Goal: Task Accomplishment & Management: Manage account settings

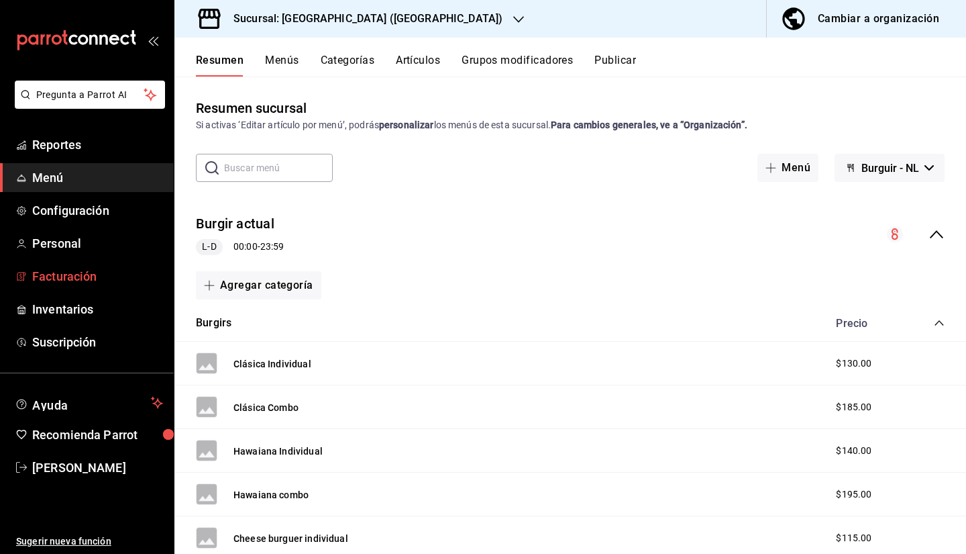
click at [81, 285] on link "Facturación" at bounding box center [87, 276] width 174 height 29
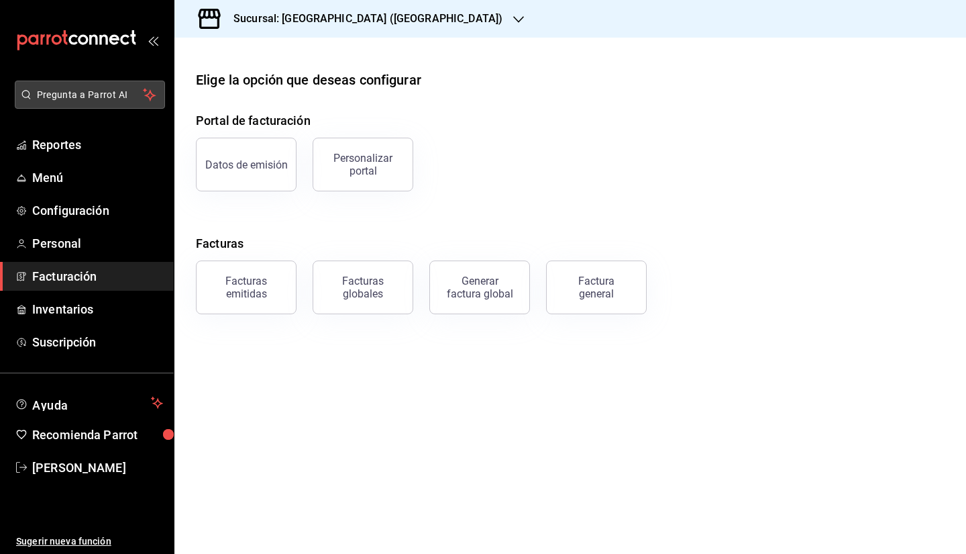
click at [118, 85] on button "Pregunta a Parrot AI" at bounding box center [90, 95] width 150 height 28
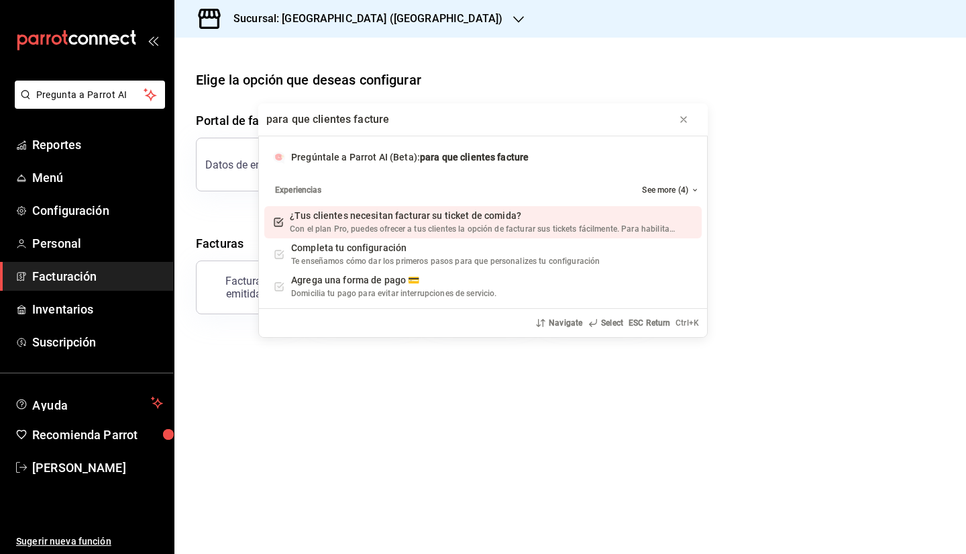
type input "para que clientes facture"
click at [401, 224] on span "Con el plan Pro, puedes ofrecer a tus clientes la opción de facturar sus ticket…" at bounding box center [541, 228] width 503 height 9
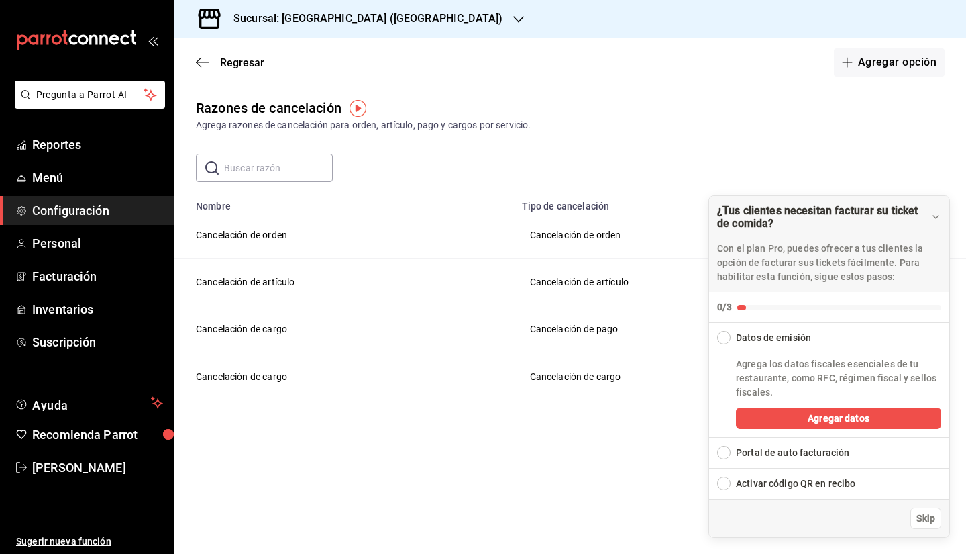
click at [718, 342] on div "Collapse Checklist" at bounding box center [723, 337] width 13 height 13
click at [726, 336] on div "Collapse Checklist" at bounding box center [723, 337] width 13 height 13
click at [823, 424] on span "Agregar datos" at bounding box center [839, 418] width 62 height 14
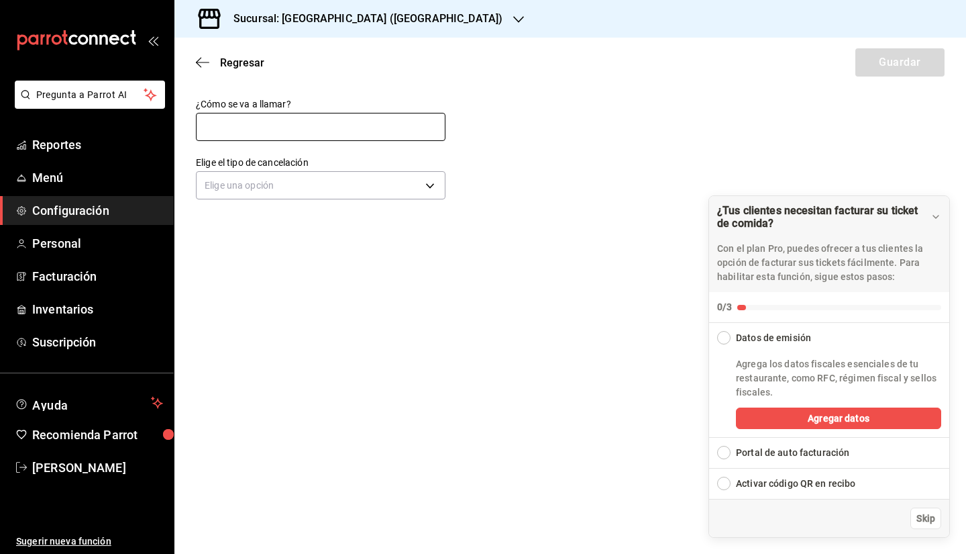
click at [330, 119] on input "text" at bounding box center [321, 127] width 250 height 28
click at [731, 455] on div "Portal de auto facturación" at bounding box center [830, 453] width 242 height 30
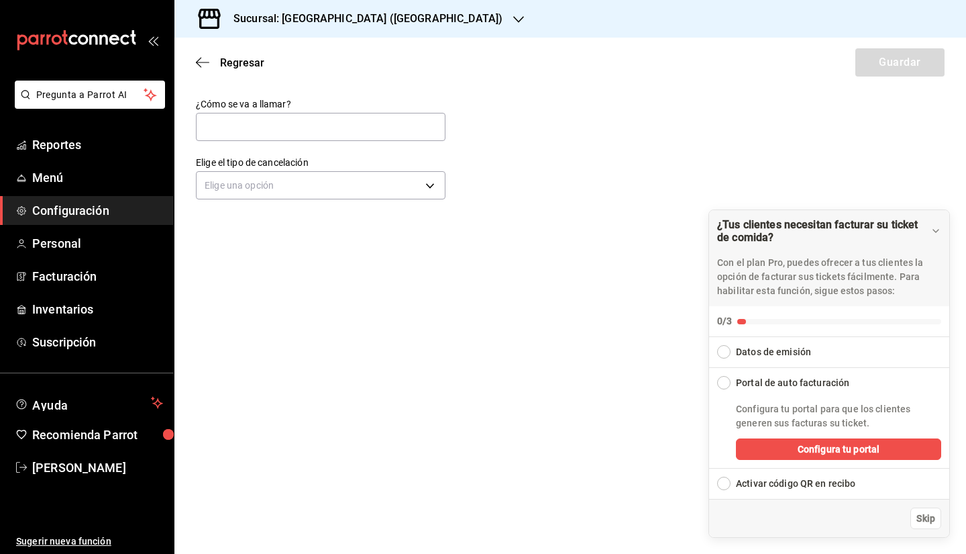
click at [722, 352] on div "Expand Checklist" at bounding box center [723, 351] width 13 height 13
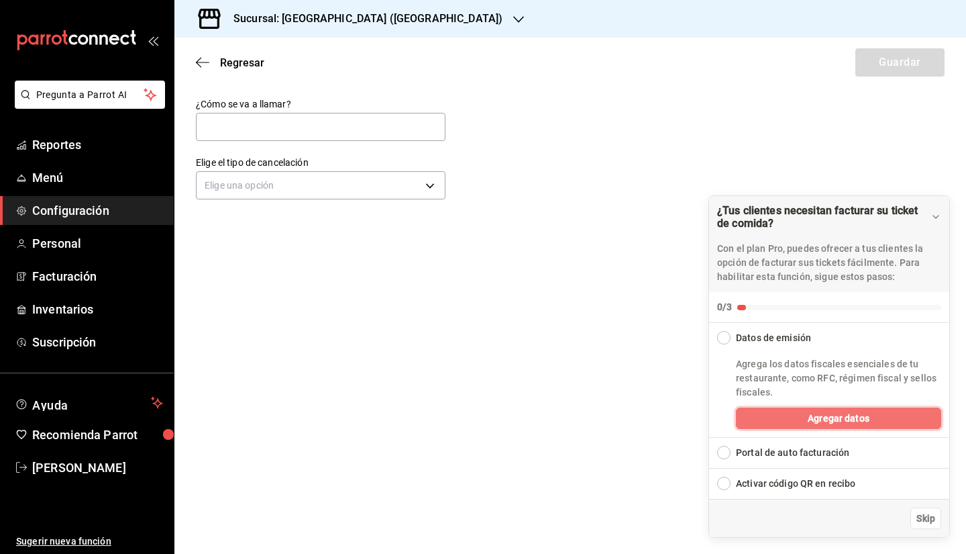
click at [780, 421] on button "Agregar datos" at bounding box center [838, 417] width 205 height 21
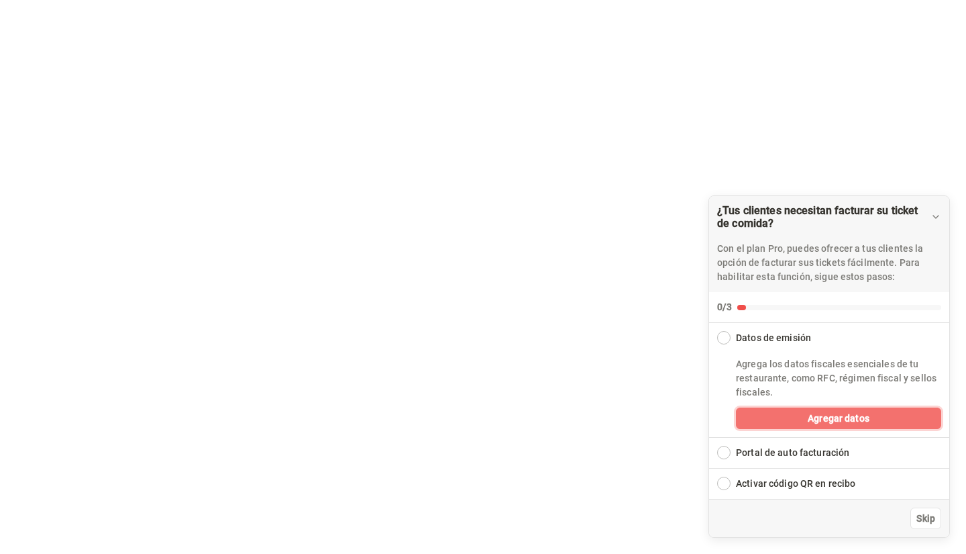
click at [819, 419] on span "Agregar datos" at bounding box center [839, 418] width 62 height 14
click at [724, 340] on div "Collapse Checklist" at bounding box center [723, 337] width 13 height 13
click at [777, 430] on div "Agrega los datos fiscales esenciales de tu restaurante, como RFC, régimen fisca…" at bounding box center [838, 391] width 221 height 92
click at [783, 419] on button "Agregar datos" at bounding box center [838, 417] width 205 height 21
click at [763, 454] on div "Portal de auto facturación" at bounding box center [792, 453] width 113 height 14
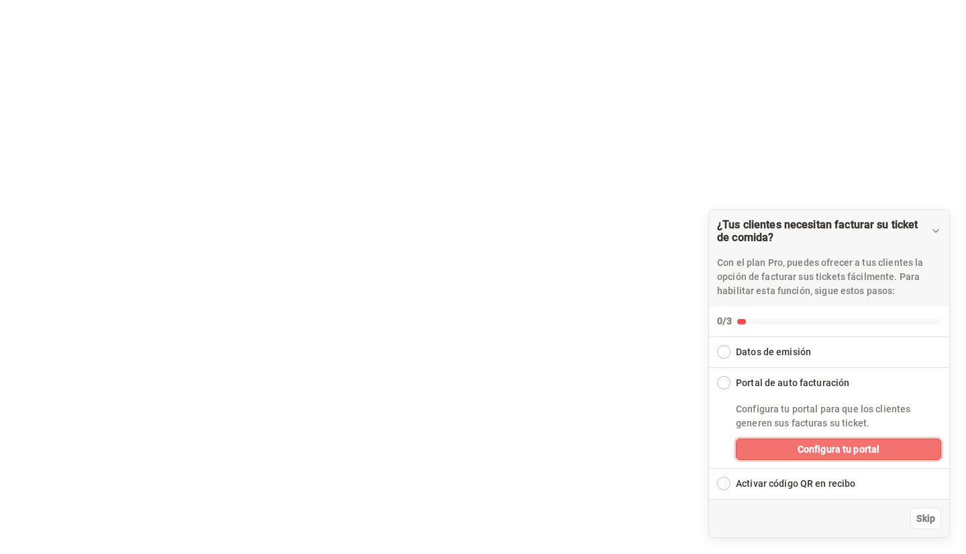
click at [763, 454] on button "Configura tu portal" at bounding box center [838, 448] width 205 height 21
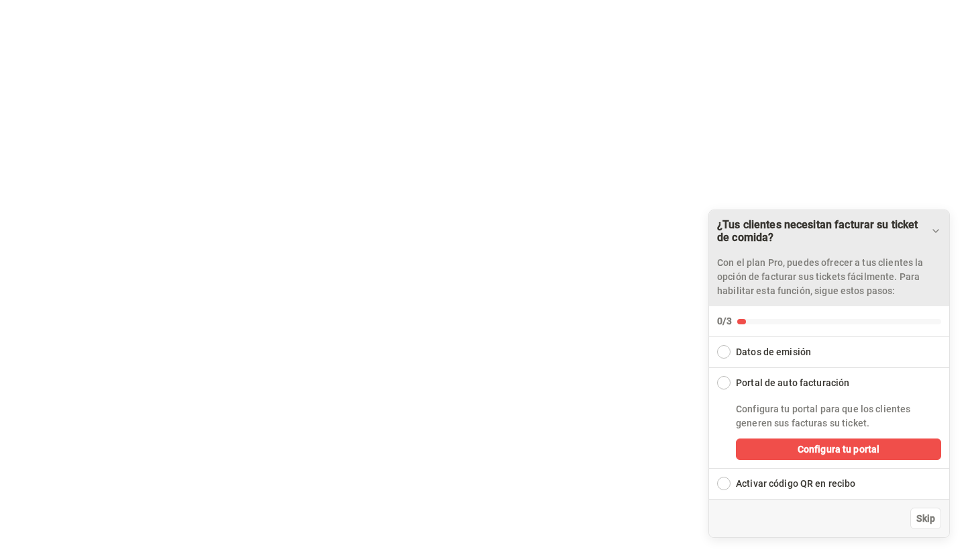
click at [898, 250] on div "Con el plan Pro, puedes ofrecer a tus clientes la opción de facturar sus ticket…" at bounding box center [829, 272] width 224 height 52
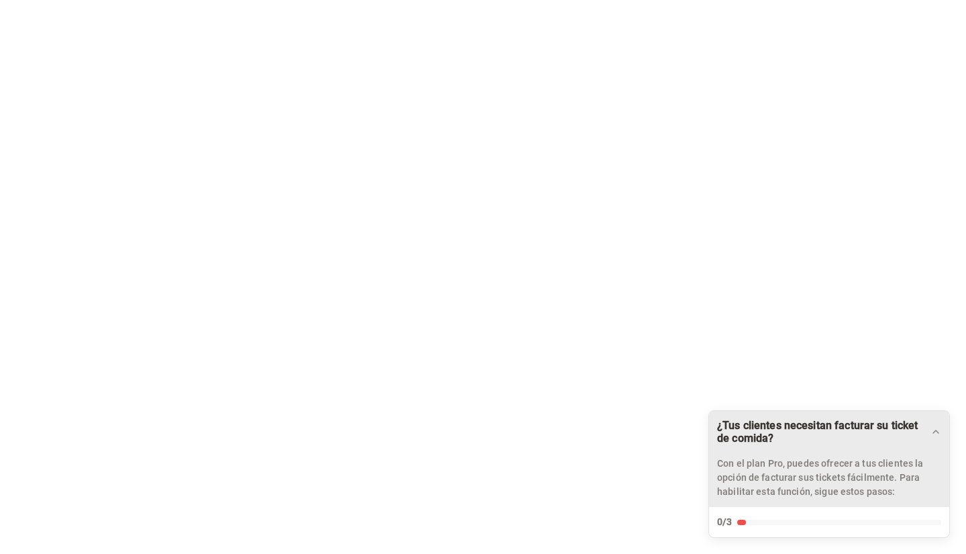
click at [803, 470] on p "Con el plan Pro, puedes ofrecer a tus clientes la opción de facturar sus ticket…" at bounding box center [829, 477] width 224 height 42
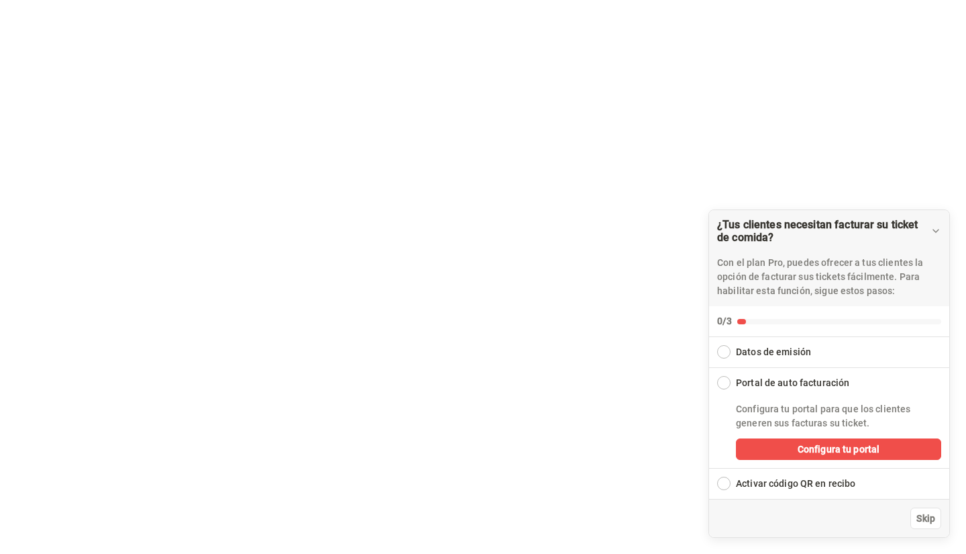
click at [785, 360] on div "Datos de emisión" at bounding box center [830, 352] width 242 height 30
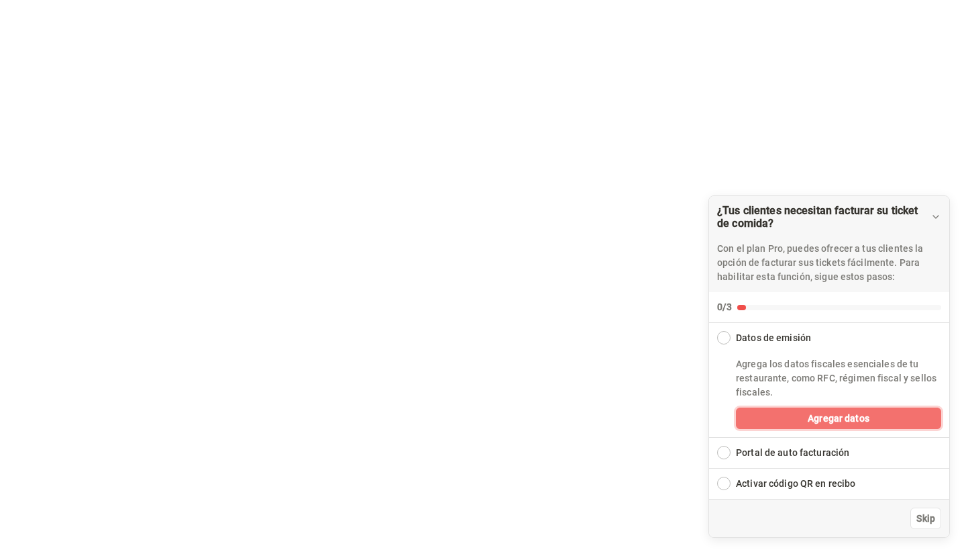
click at [750, 425] on button "Agregar datos" at bounding box center [838, 417] width 205 height 21
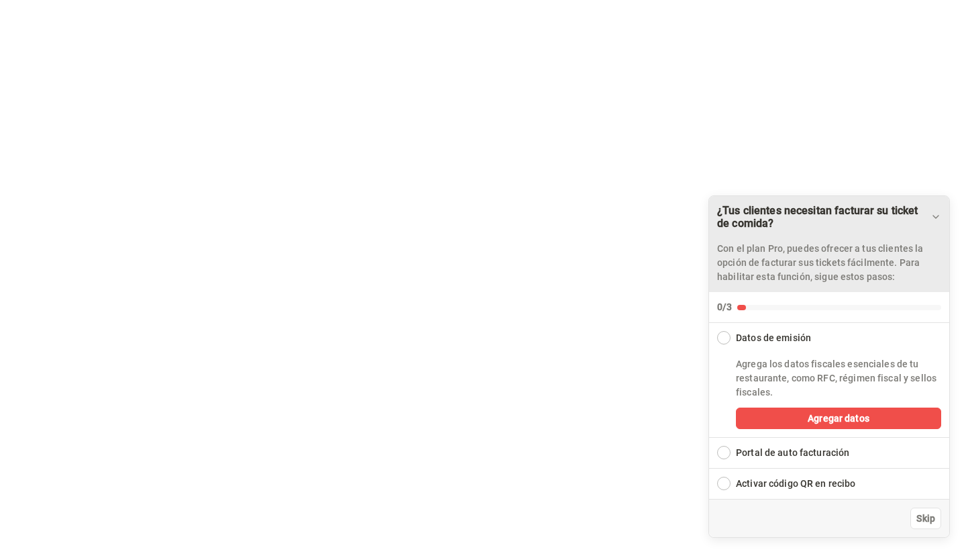
click at [938, 224] on div "Drag to move checklist" at bounding box center [936, 216] width 11 height 13
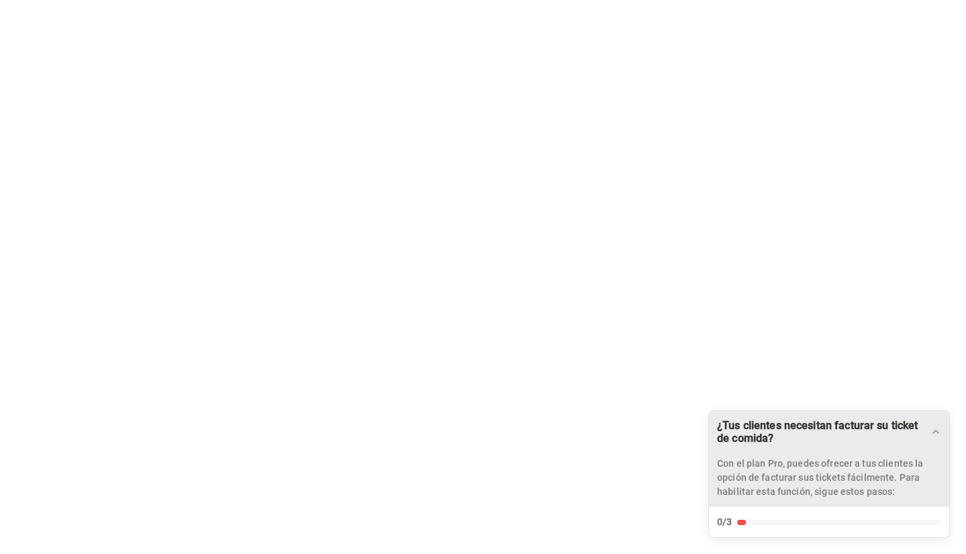
click at [826, 456] on p "Con el plan Pro, puedes ofrecer a tus clientes la opción de facturar sus ticket…" at bounding box center [829, 477] width 224 height 42
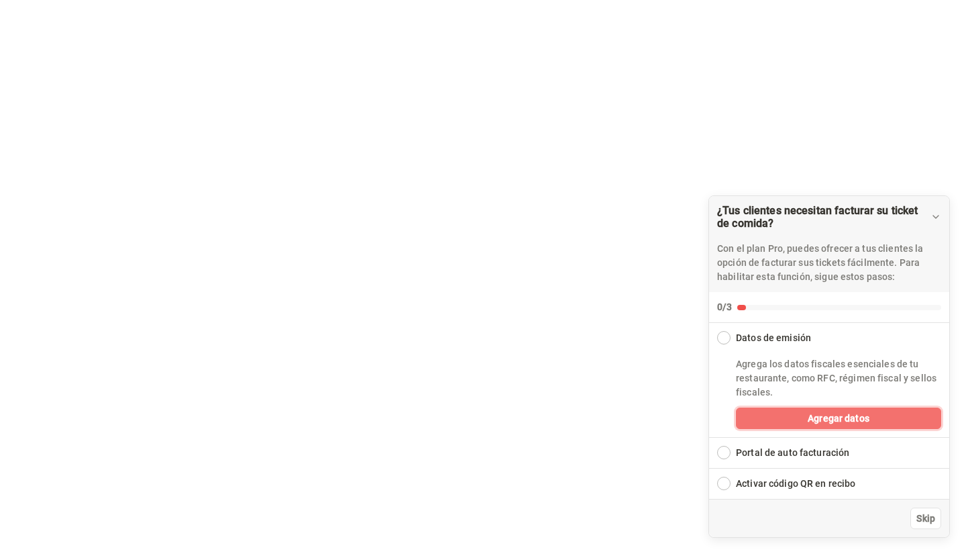
click at [797, 415] on button "Agregar datos" at bounding box center [838, 417] width 205 height 21
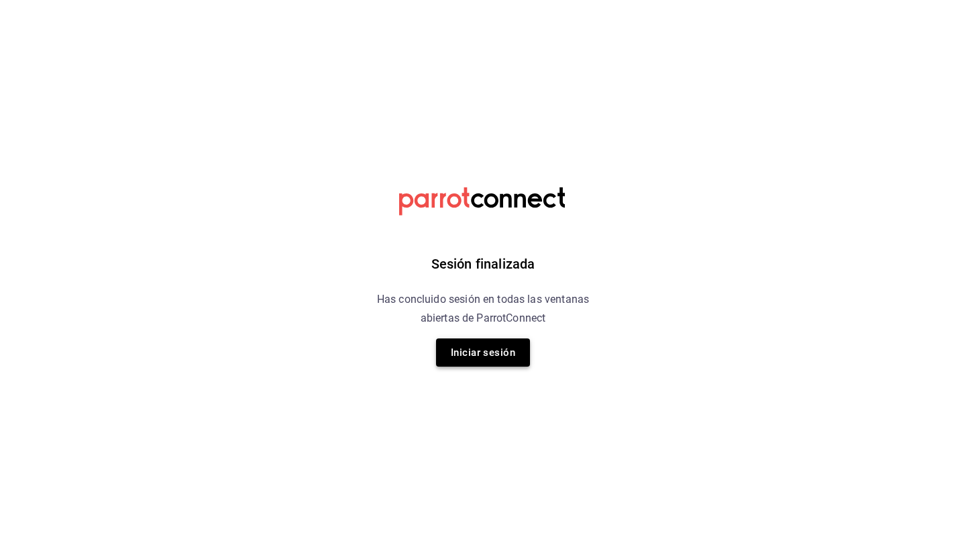
click at [464, 355] on button "Iniciar sesión" at bounding box center [483, 352] width 94 height 28
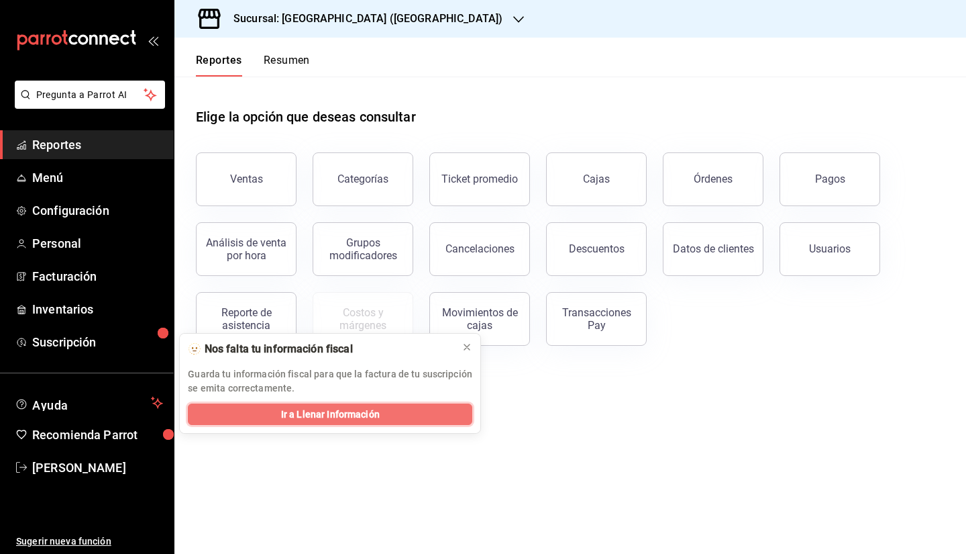
click at [264, 410] on button "Ir a Llenar Información" at bounding box center [330, 413] width 285 height 21
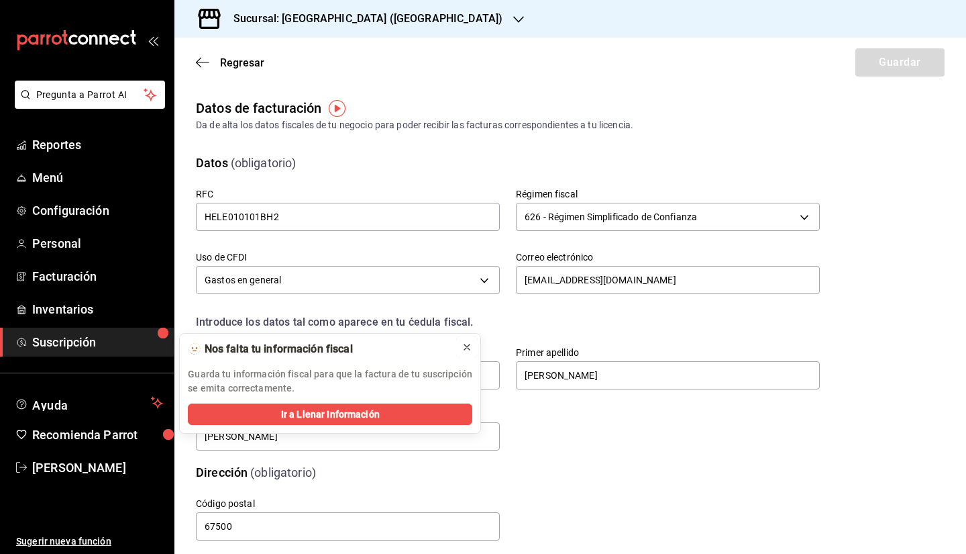
click at [474, 343] on button at bounding box center [466, 346] width 21 height 21
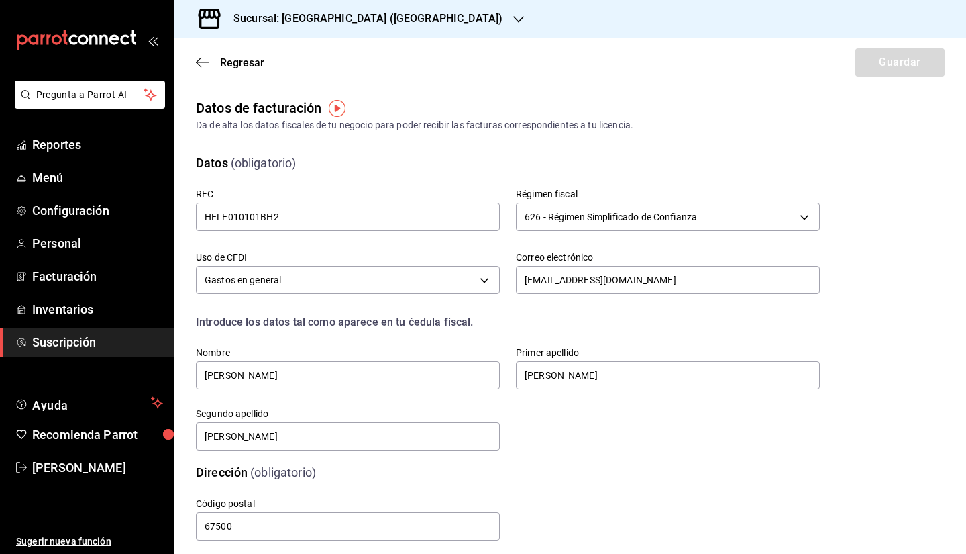
click at [874, 64] on div "Regresar Guardar" at bounding box center [571, 63] width 792 height 50
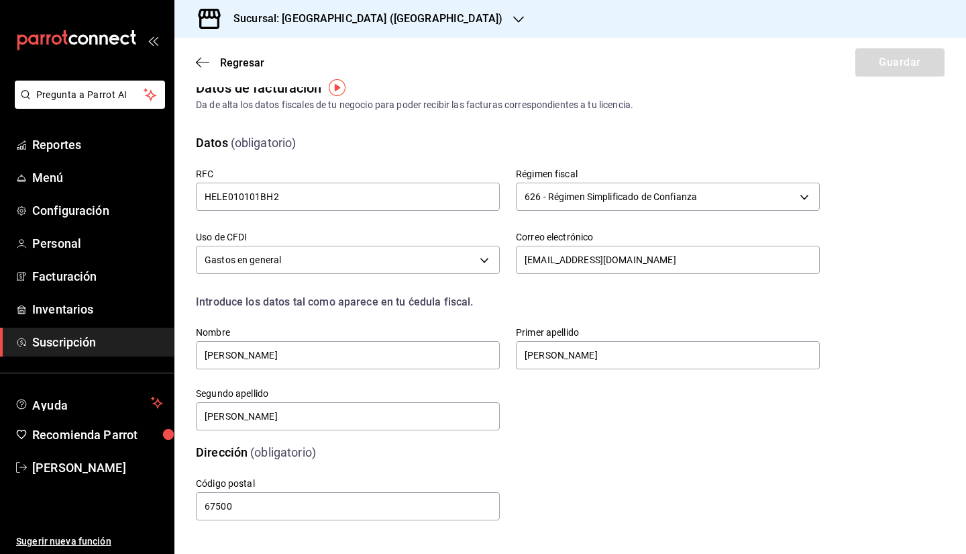
click at [907, 63] on div "Regresar Guardar" at bounding box center [571, 63] width 792 height 50
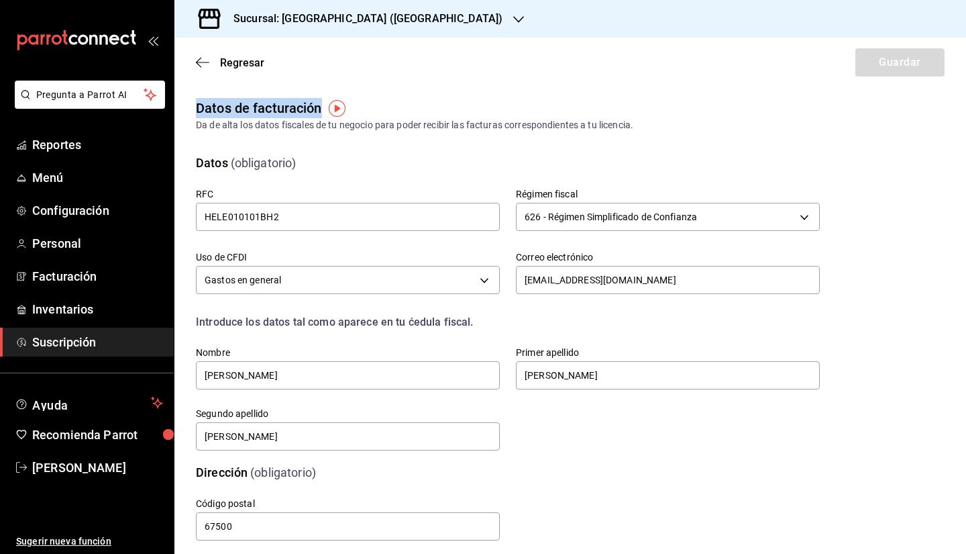
click at [340, 109] on img "button" at bounding box center [337, 108] width 17 height 17
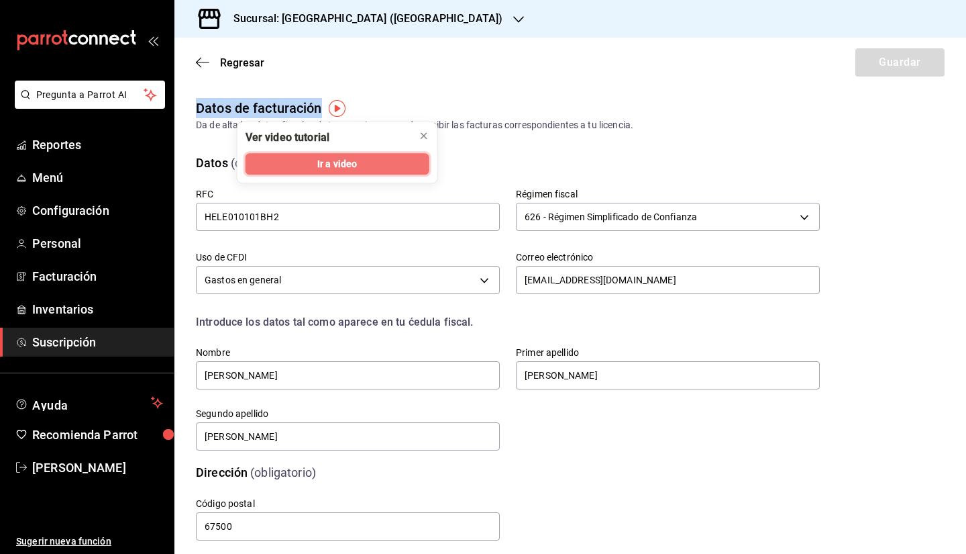
click at [318, 170] on span "Ir a video" at bounding box center [337, 164] width 40 height 14
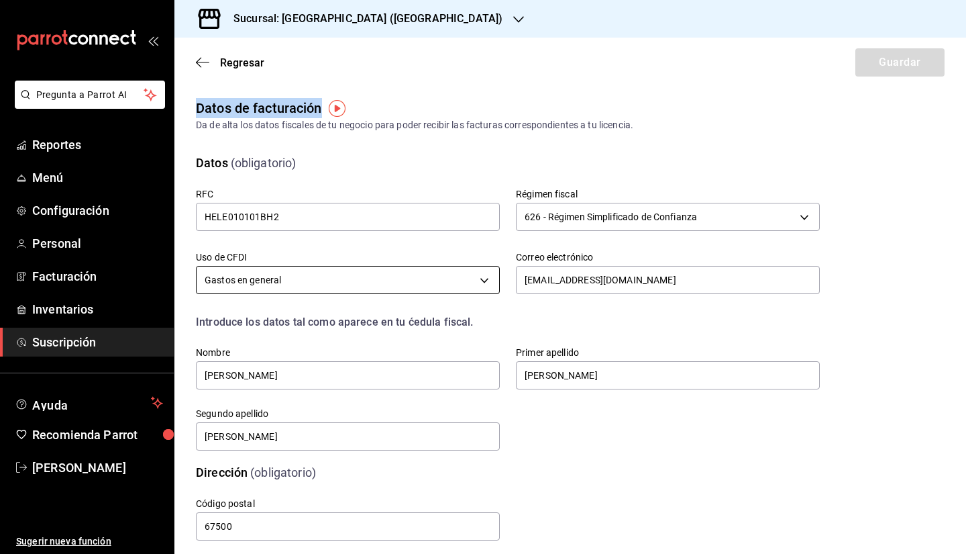
click at [470, 280] on body "Pregunta a Parrot AI Reportes Menú Configuración Personal Facturación Inventari…" at bounding box center [483, 277] width 966 height 554
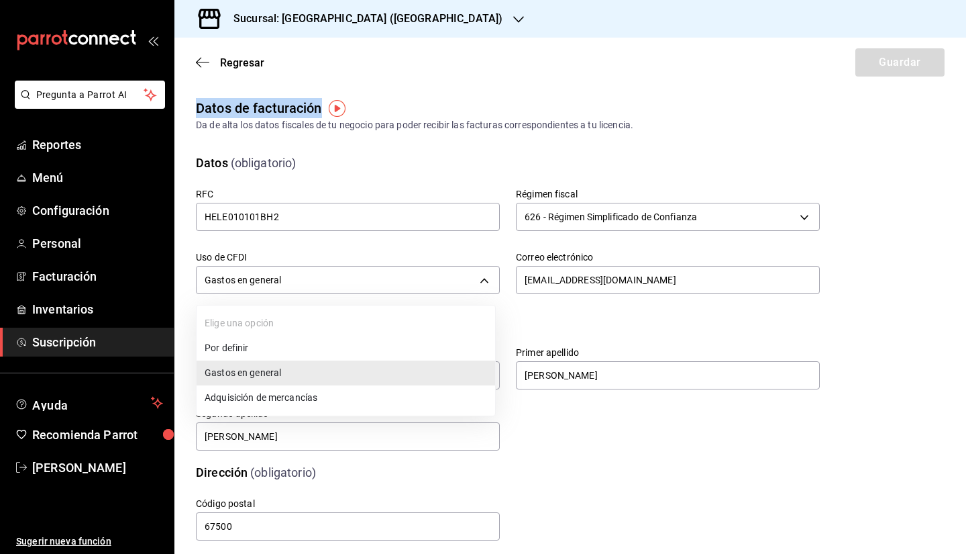
click at [262, 352] on li "Por definir" at bounding box center [346, 348] width 299 height 25
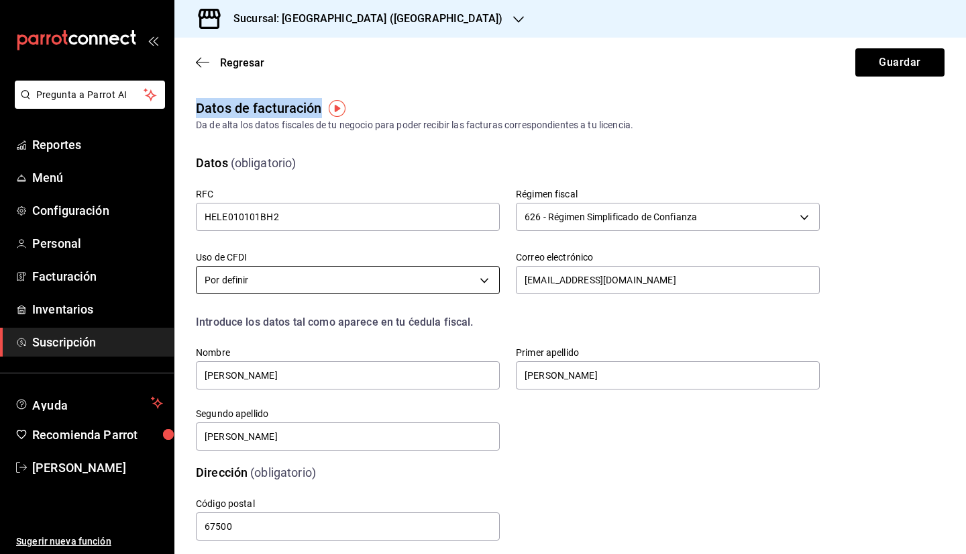
click at [462, 273] on body "Pregunta a Parrot AI Reportes Menú Configuración Personal Facturación Inventari…" at bounding box center [483, 277] width 966 height 554
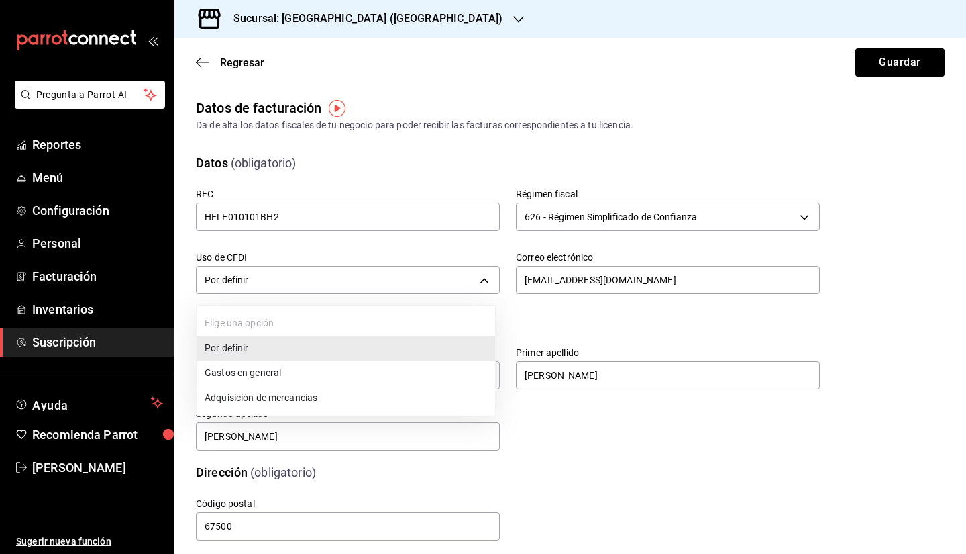
click at [481, 279] on div at bounding box center [483, 277] width 966 height 554
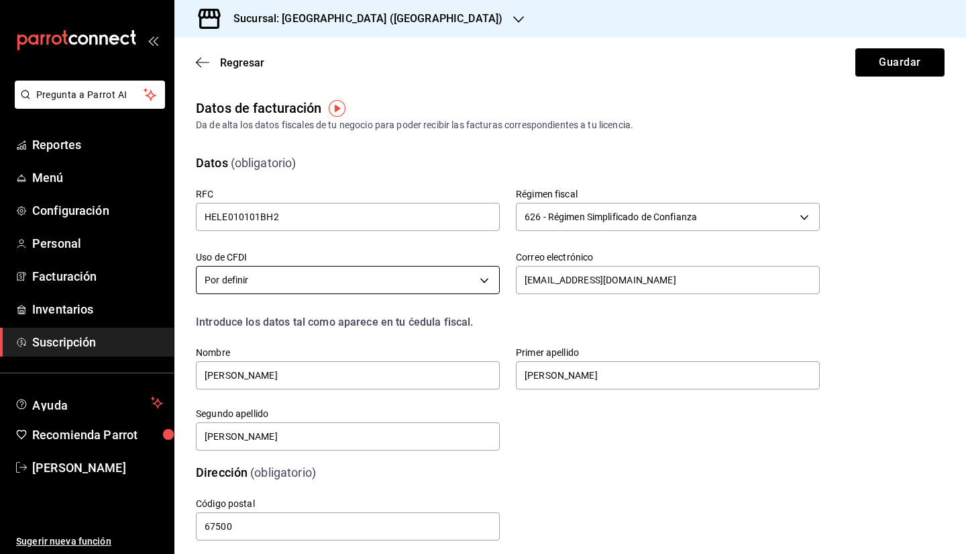
click at [484, 284] on body "Pregunta a Parrot AI Reportes Menú Configuración Personal Facturación Inventari…" at bounding box center [483, 277] width 966 height 554
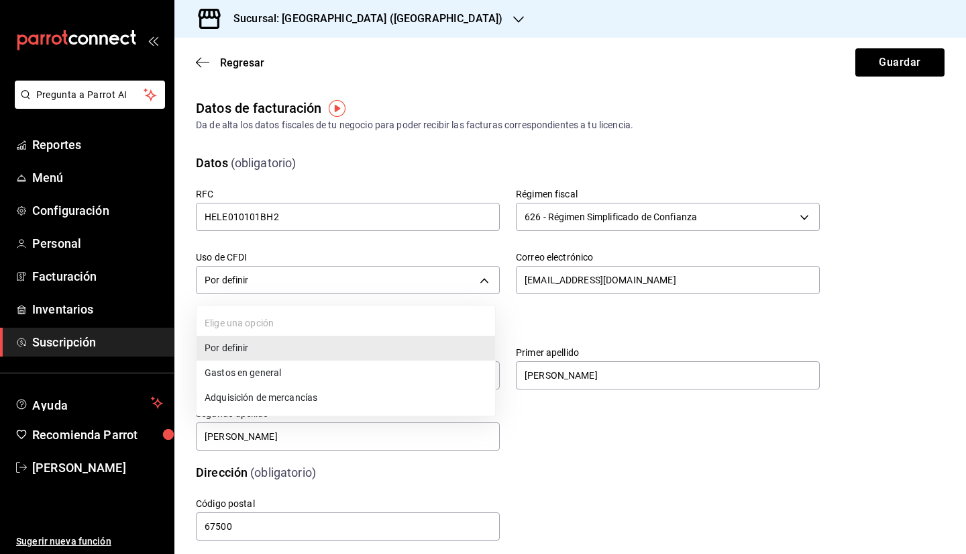
click at [230, 365] on li "Gastos en general" at bounding box center [346, 372] width 299 height 25
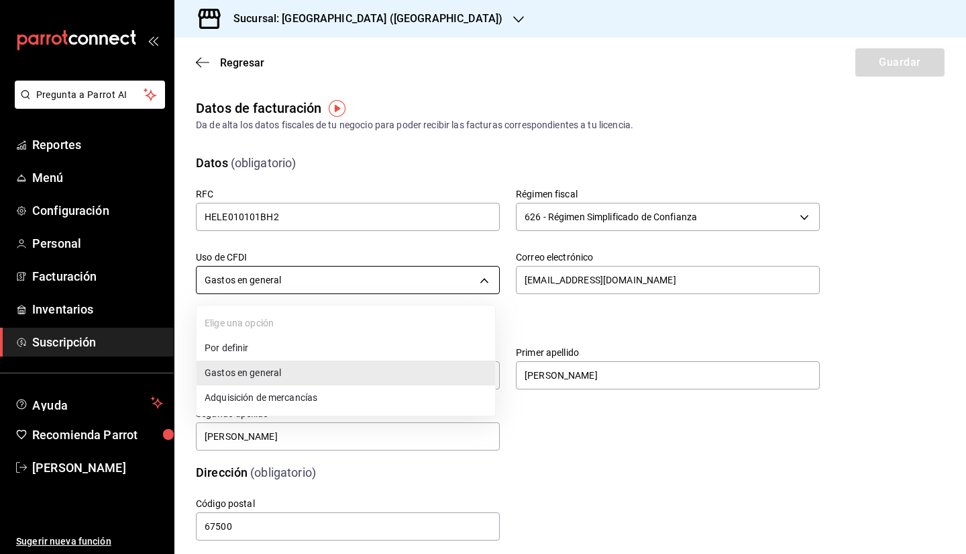
click at [483, 278] on body "Pregunta a Parrot AI Reportes Menú Configuración Personal Facturación Inventari…" at bounding box center [483, 277] width 966 height 554
click at [250, 348] on li "Por definir" at bounding box center [346, 348] width 299 height 25
type input "P01"
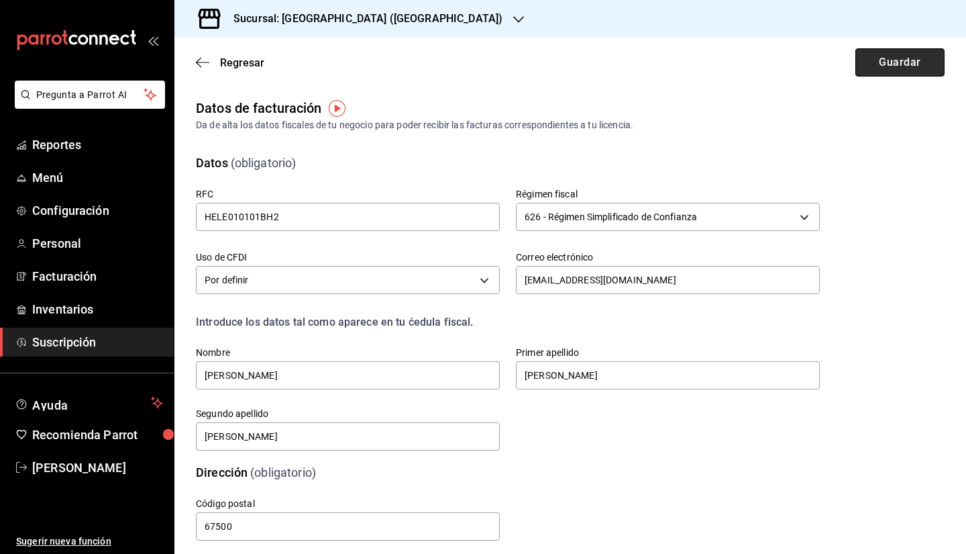
click at [870, 58] on button "Guardar" at bounding box center [900, 62] width 89 height 28
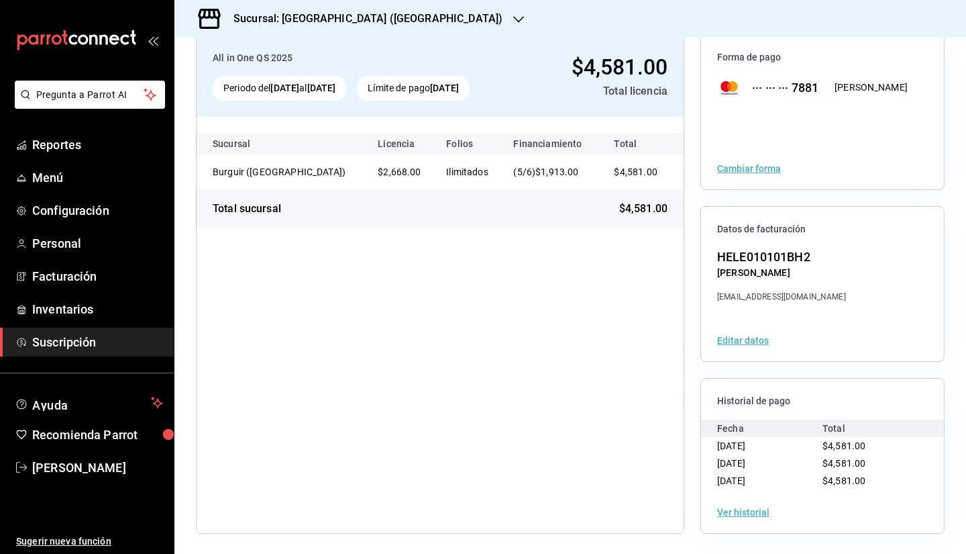
scroll to position [79, 0]
click at [757, 329] on div "Editar datos" at bounding box center [822, 342] width 243 height 42
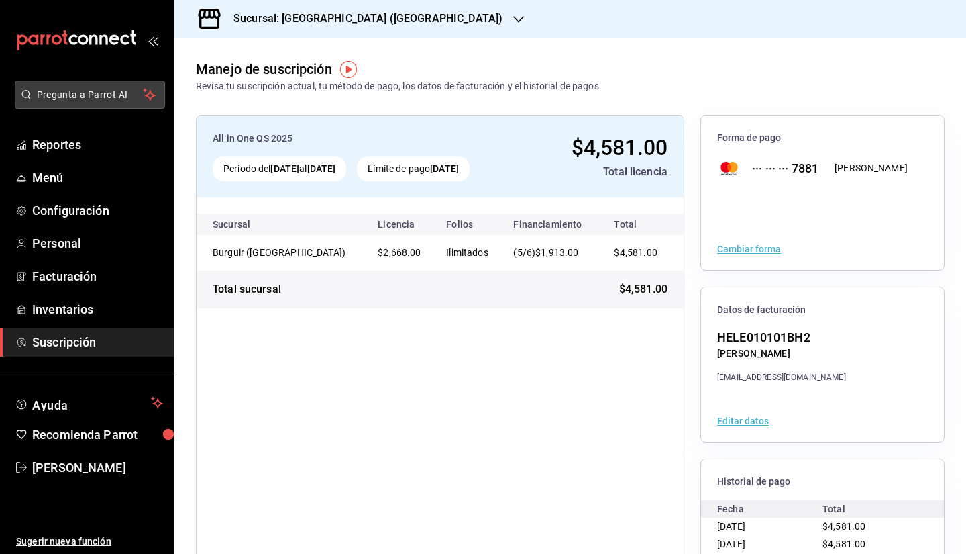
click at [103, 96] on span "Pregunta a Parrot AI" at bounding box center [90, 95] width 107 height 14
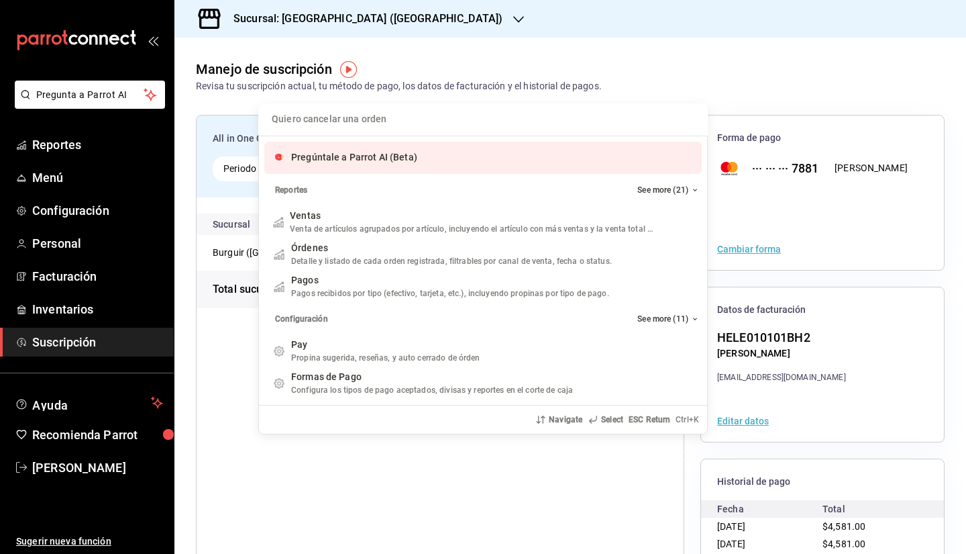
click at [315, 117] on input "Quiero cancelar una orden" at bounding box center [483, 119] width 434 height 32
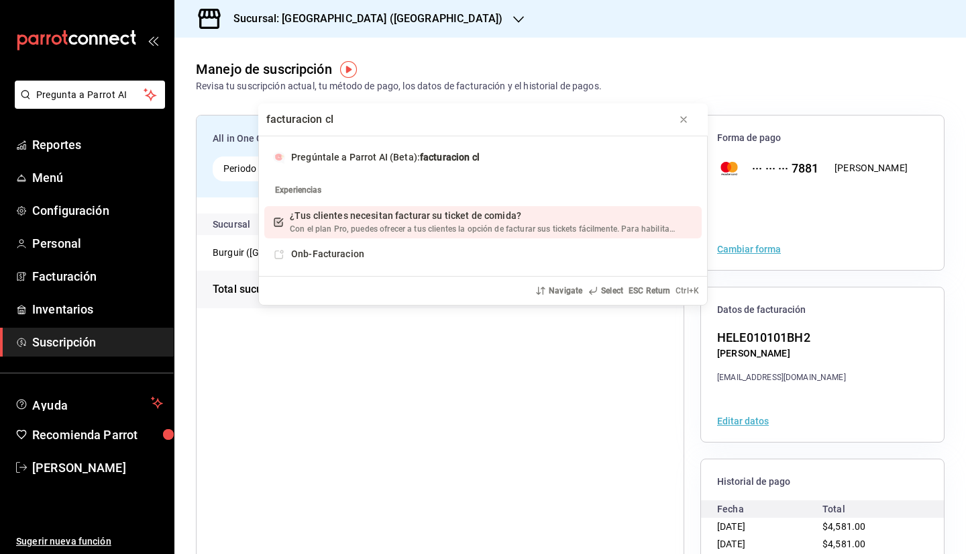
type input "facturacion cl"
click at [478, 225] on span "Con el plan Pro, puedes ofrecer a tus clientes la opción de facturar sus ticket…" at bounding box center [541, 228] width 503 height 9
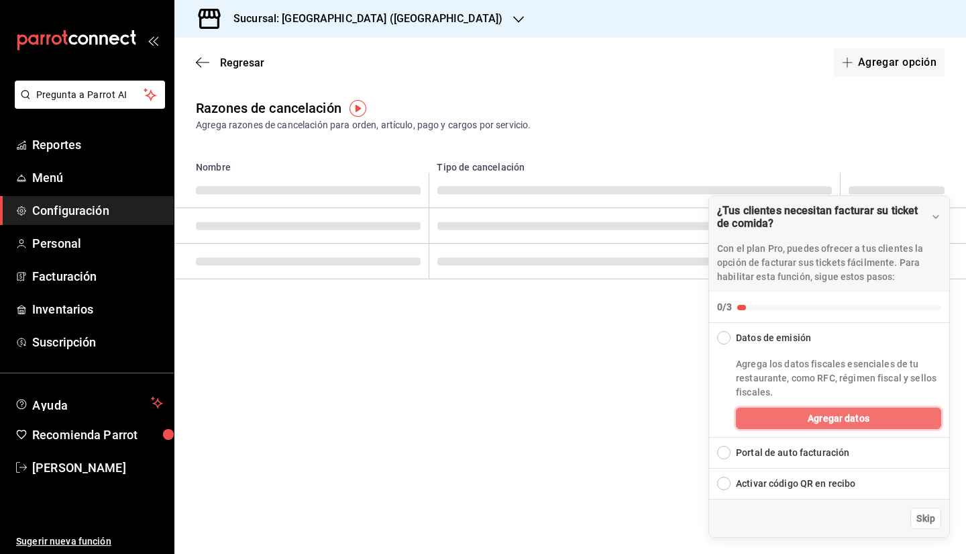
click at [780, 417] on button "Agregar datos" at bounding box center [838, 417] width 205 height 21
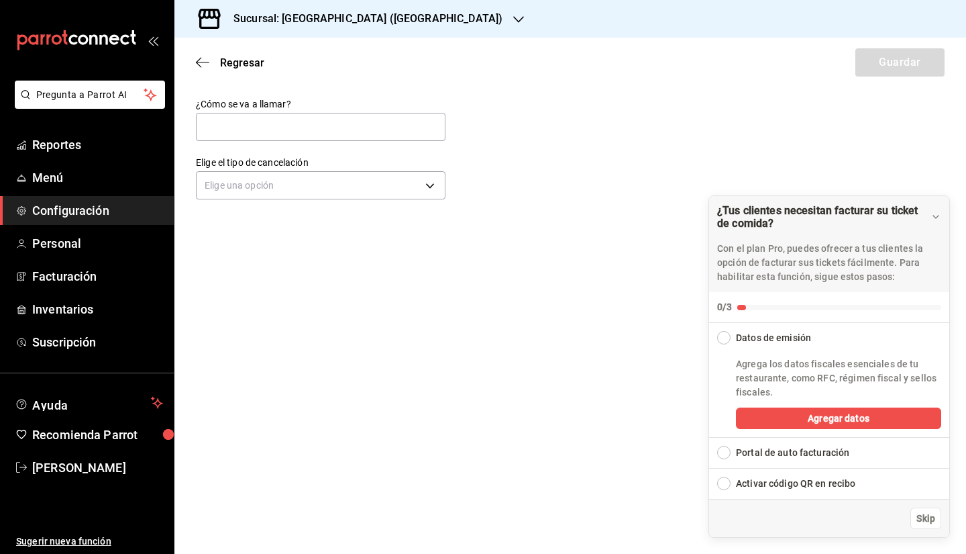
click at [766, 456] on div "Portal de auto facturación" at bounding box center [792, 453] width 113 height 14
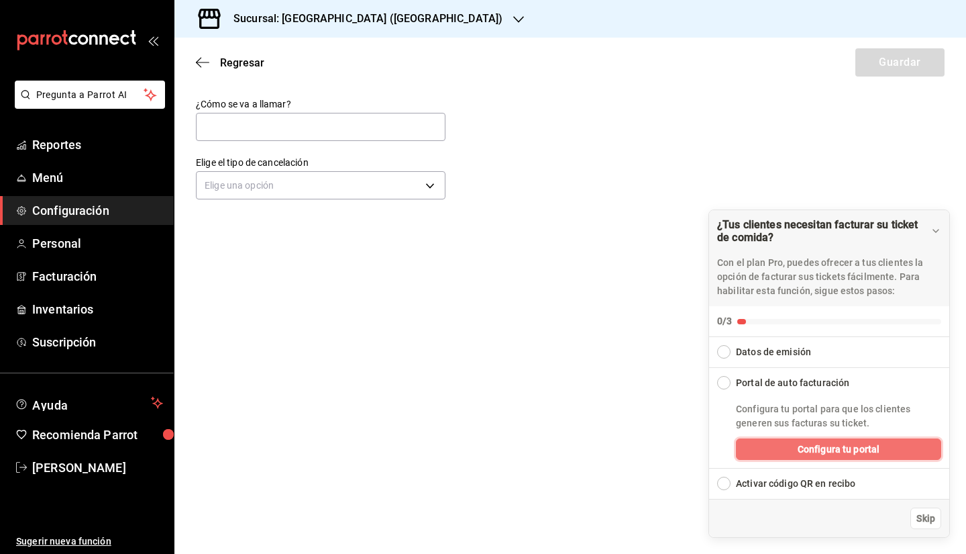
click at [795, 443] on button "Configura tu portal" at bounding box center [838, 448] width 205 height 21
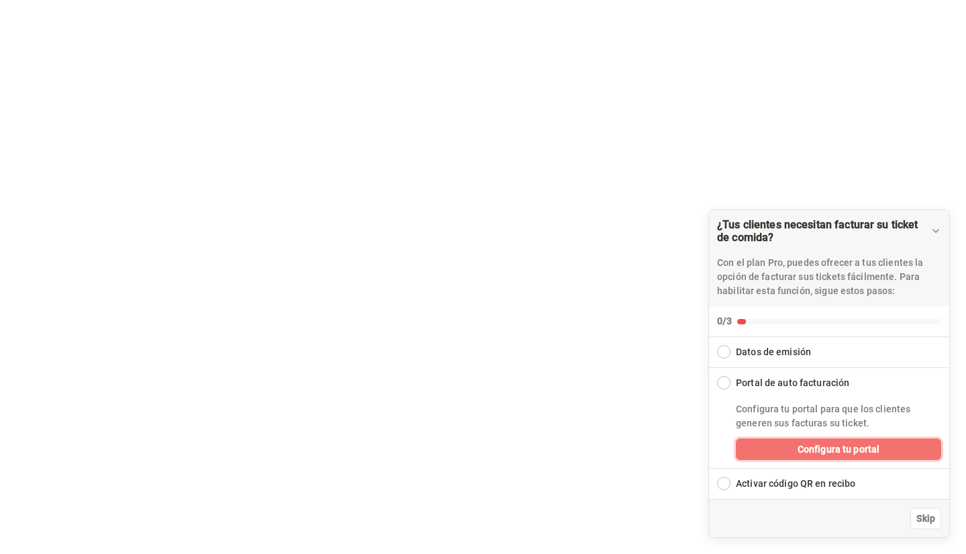
click at [795, 443] on button "Configura tu portal" at bounding box center [838, 448] width 205 height 21
click at [779, 455] on button "Configura tu portal" at bounding box center [838, 448] width 205 height 21
click at [726, 391] on div "Configura tu portal para que los clientes generen sus facturas su ticket. Confi…" at bounding box center [829, 429] width 240 height 78
click at [758, 355] on div "Datos de emisión" at bounding box center [773, 352] width 75 height 14
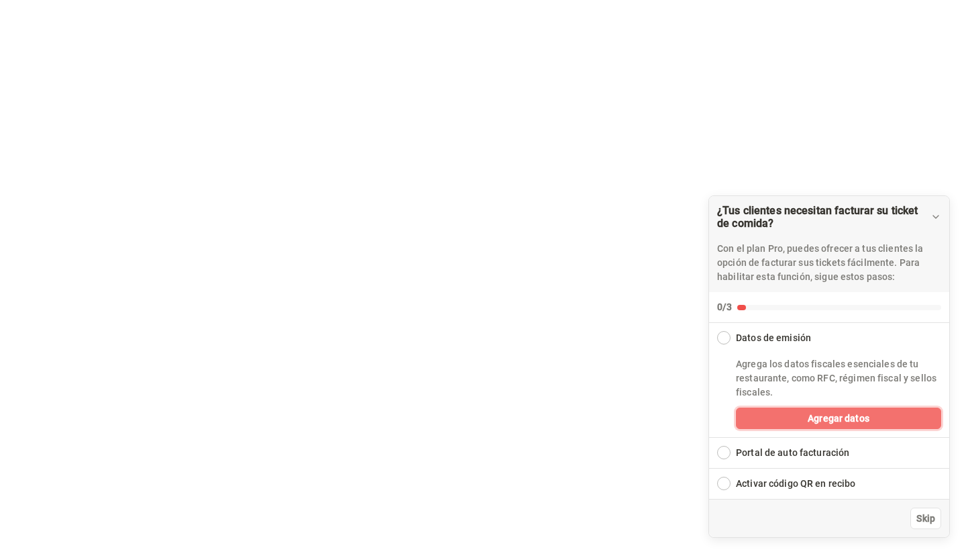
click at [791, 426] on button "Agregar datos" at bounding box center [838, 417] width 205 height 21
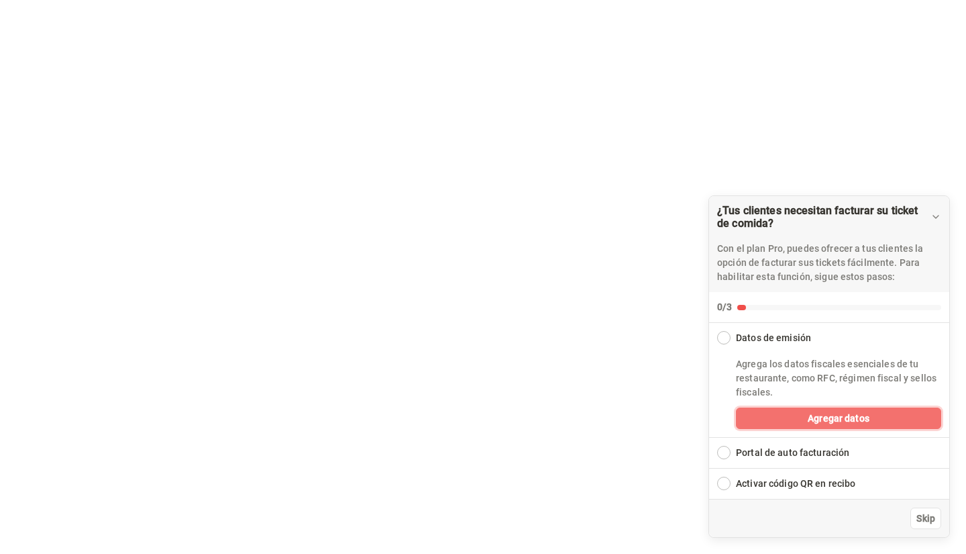
click at [791, 426] on button "Agregar datos" at bounding box center [838, 417] width 205 height 21
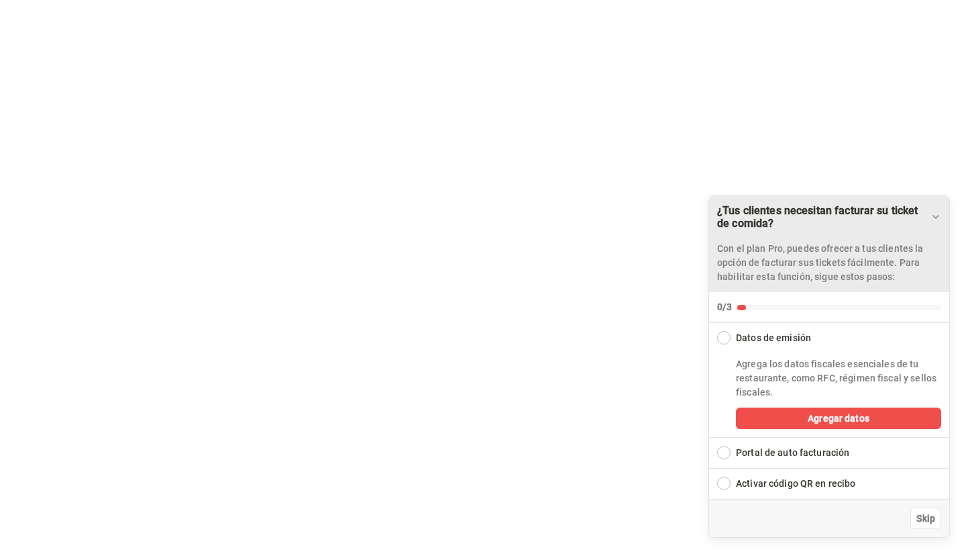
click at [926, 242] on p "Con el plan Pro, puedes ofrecer a tus clientes la opción de facturar sus ticket…" at bounding box center [829, 263] width 224 height 42
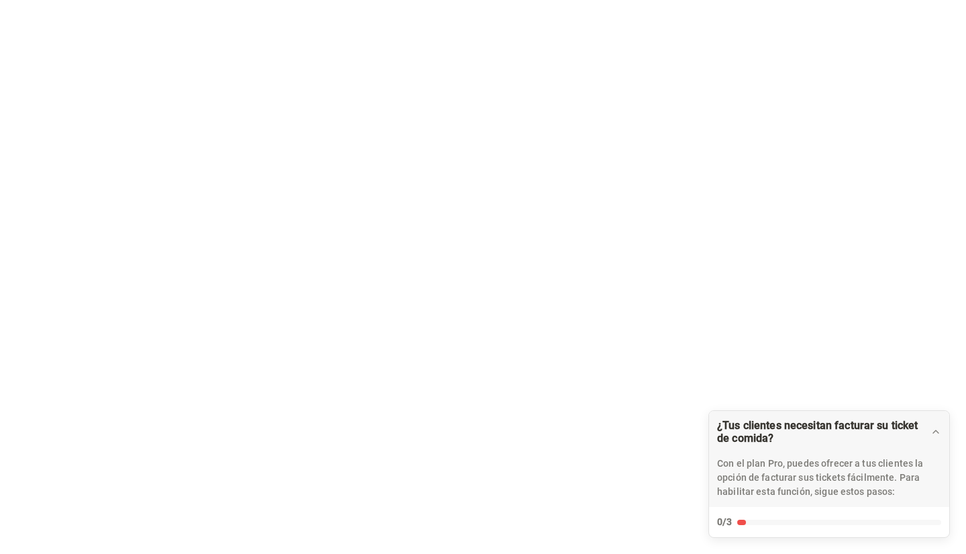
drag, startPoint x: 926, startPoint y: 242, endPoint x: 744, endPoint y: 17, distance: 289.1
click at [744, 0] on html "¿Tus clientes necesitan facturar su ticket de comida? Con el plan Pro, puedes o…" at bounding box center [483, 0] width 966 height 0
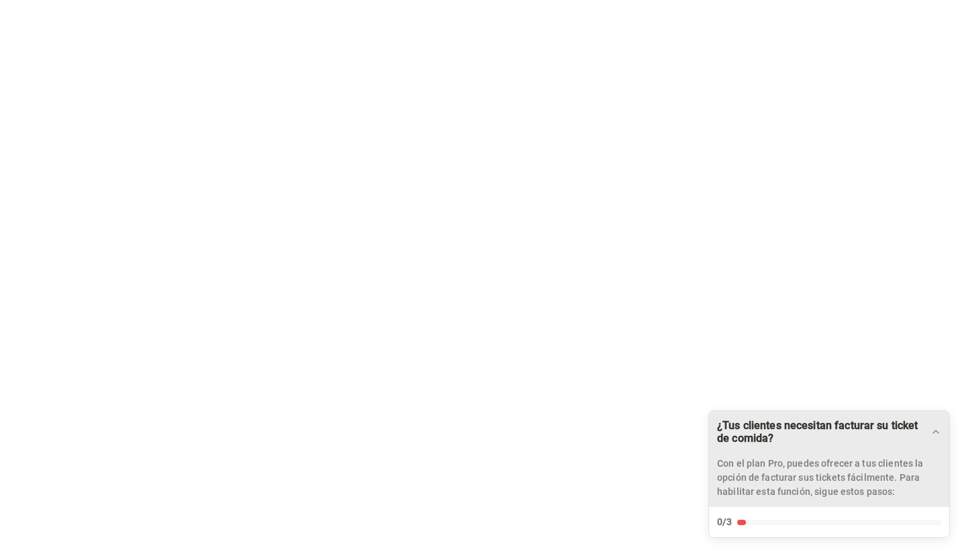
click at [870, 466] on p "Con el plan Pro, puedes ofrecer a tus clientes la opción de facturar sus ticket…" at bounding box center [829, 477] width 224 height 42
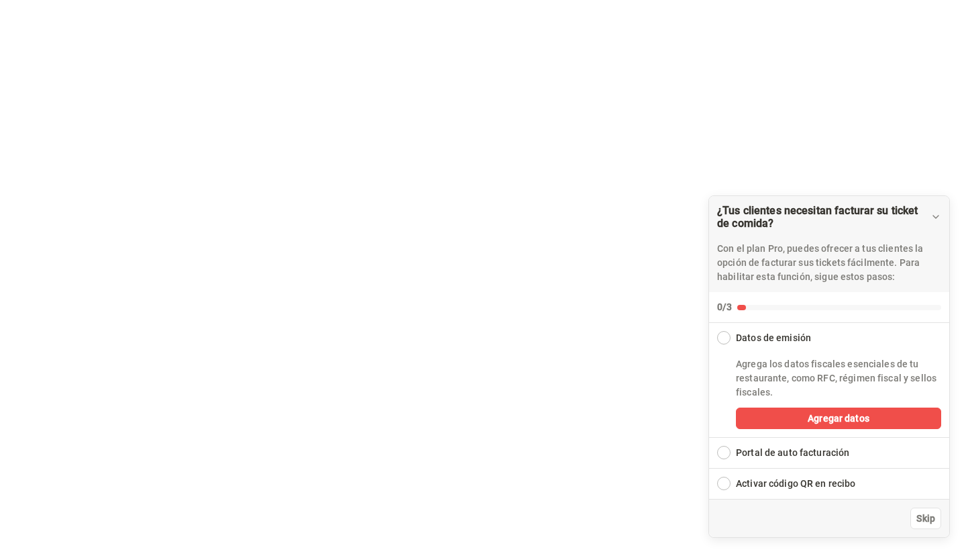
click at [821, 485] on div "Activar código QR en recibo" at bounding box center [796, 484] width 120 height 14
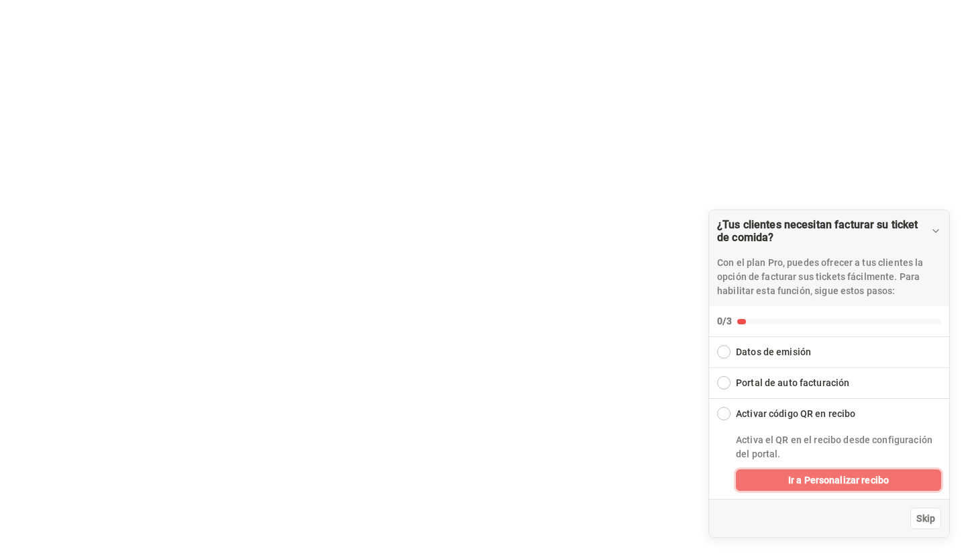
click at [801, 480] on span "Ir a Personalizar recibo" at bounding box center [839, 480] width 101 height 14
click at [765, 387] on div "Portal de auto facturación" at bounding box center [792, 383] width 113 height 14
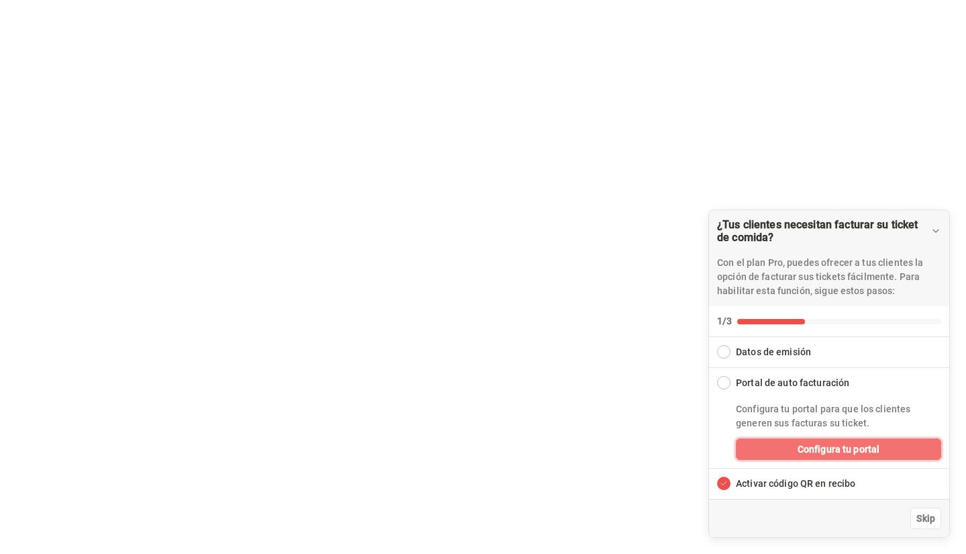
click at [826, 452] on span "Configura tu portal" at bounding box center [839, 449] width 83 height 14
click at [767, 349] on div "Datos de emisión" at bounding box center [773, 352] width 75 height 14
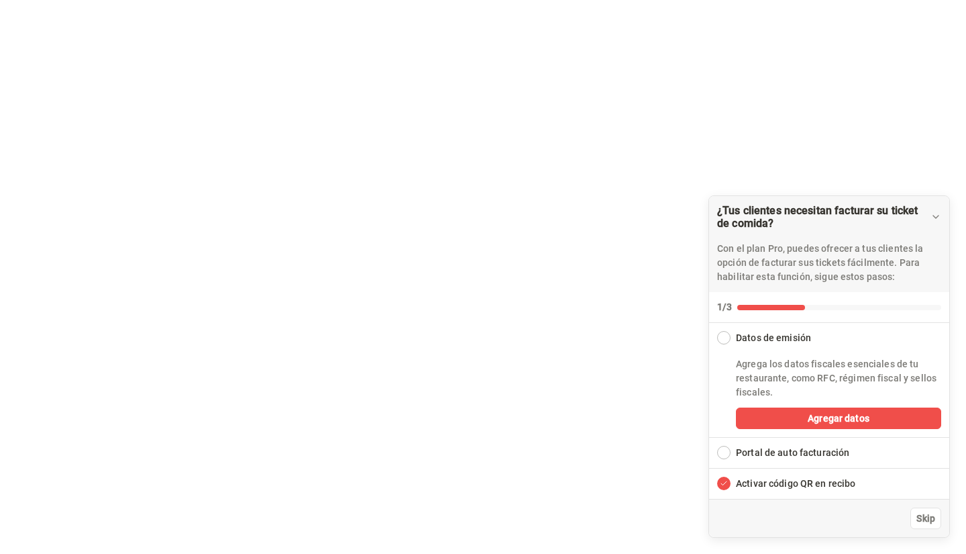
click at [786, 336] on div "Datos de emisión" at bounding box center [773, 338] width 75 height 14
click at [818, 430] on div "Agrega los datos fiscales esenciales de tu restaurante, como RFC, régimen fisca…" at bounding box center [838, 391] width 221 height 92
click at [822, 419] on span "Agregar datos" at bounding box center [839, 418] width 62 height 14
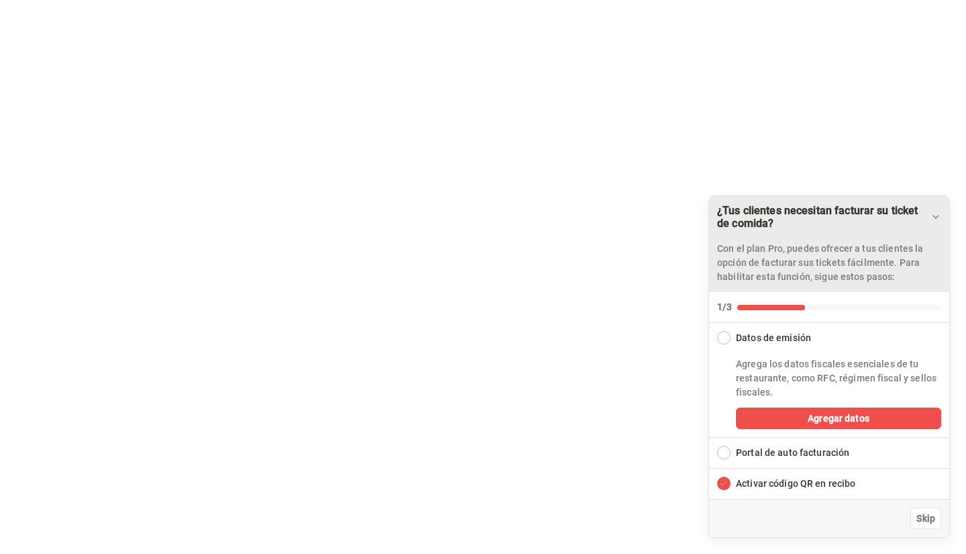
click at [939, 221] on icon "Drag to move checklist" at bounding box center [936, 216] width 11 height 11
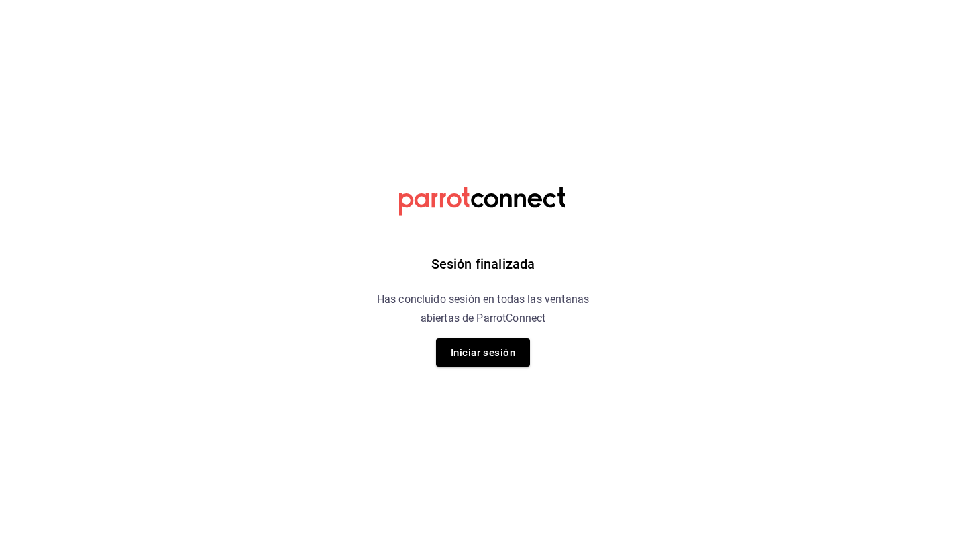
click at [479, 373] on div "Sesión finalizada Has concluido sesión en todas las ventanas abiertas de Parrot…" at bounding box center [483, 277] width 339 height 554
click at [497, 351] on button "Iniciar sesión" at bounding box center [483, 352] width 94 height 28
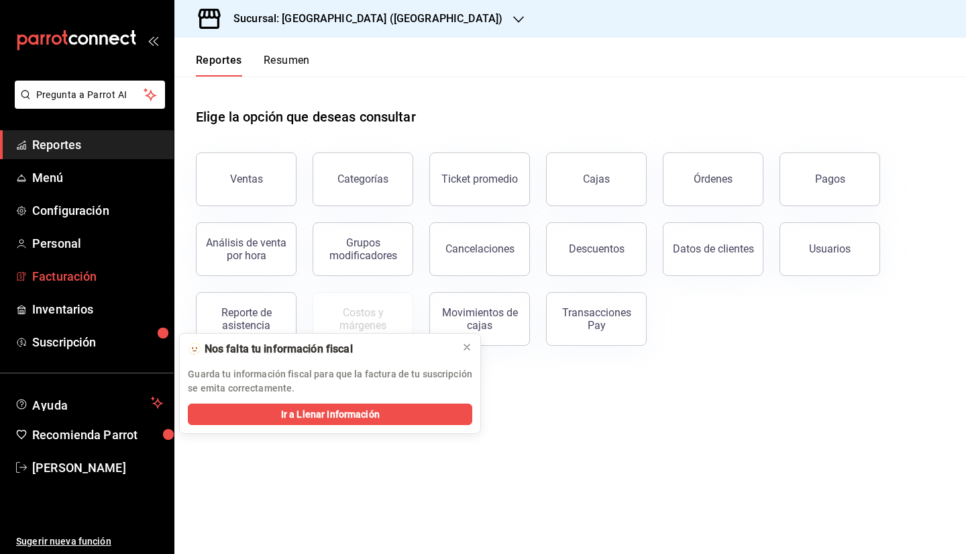
click at [106, 268] on span "Facturación" at bounding box center [97, 276] width 131 height 18
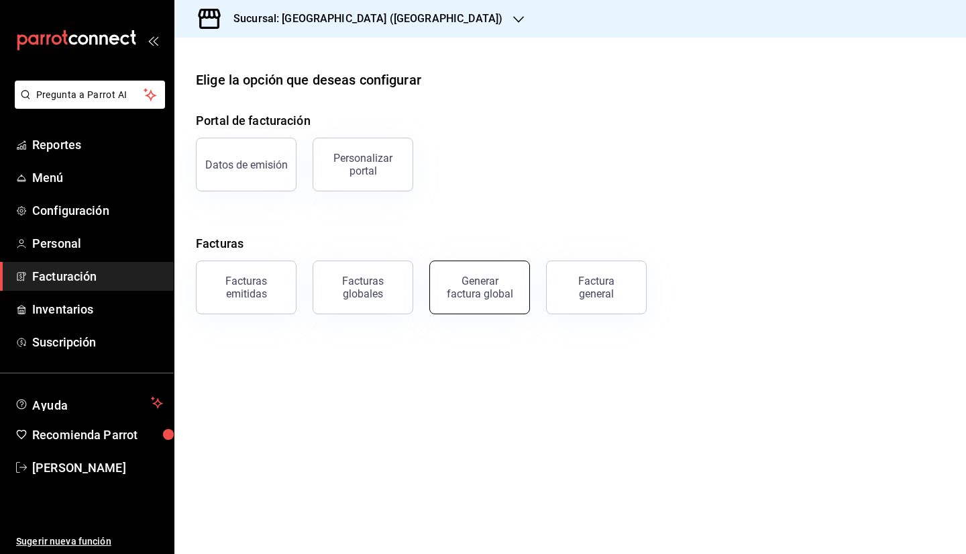
click at [455, 293] on div "Generar factura global" at bounding box center [479, 288] width 67 height 26
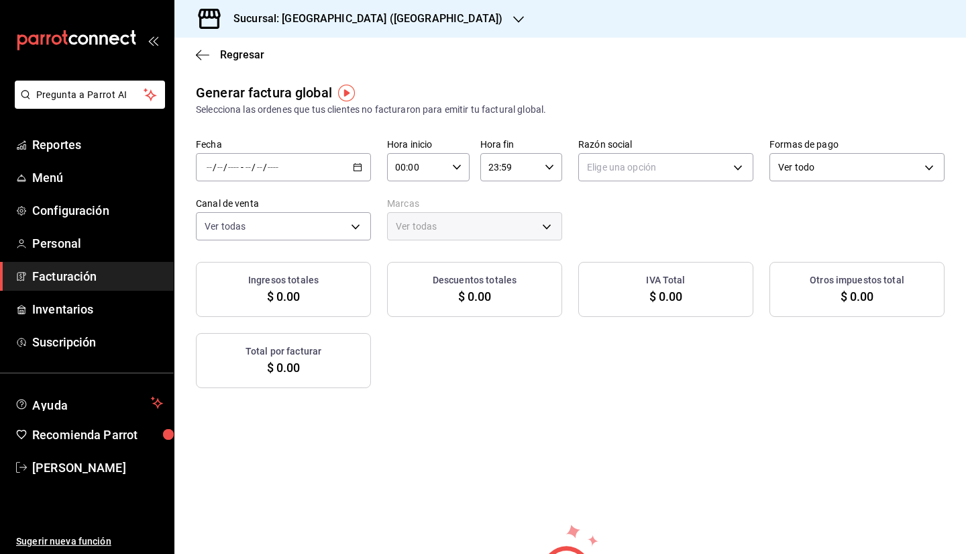
click at [338, 175] on div "/ / - / /" at bounding box center [283, 167] width 175 height 28
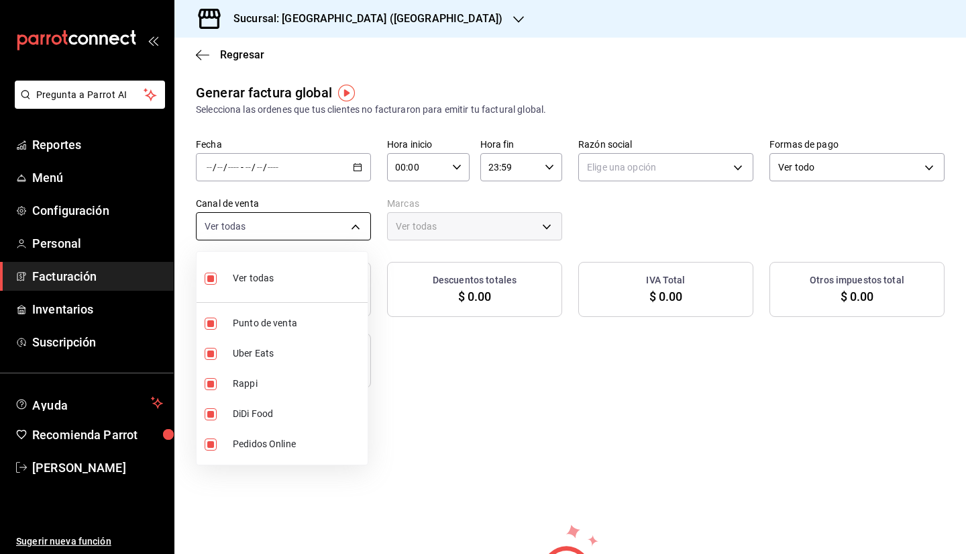
click at [338, 235] on body "Pregunta a Parrot AI Reportes Menú Configuración Personal Facturación Inventari…" at bounding box center [483, 277] width 966 height 554
click at [220, 362] on li "Uber Eats" at bounding box center [282, 353] width 171 height 30
type input "PARROT,RAPPI,DIDI_FOOD,ONLINE"
checkbox input "false"
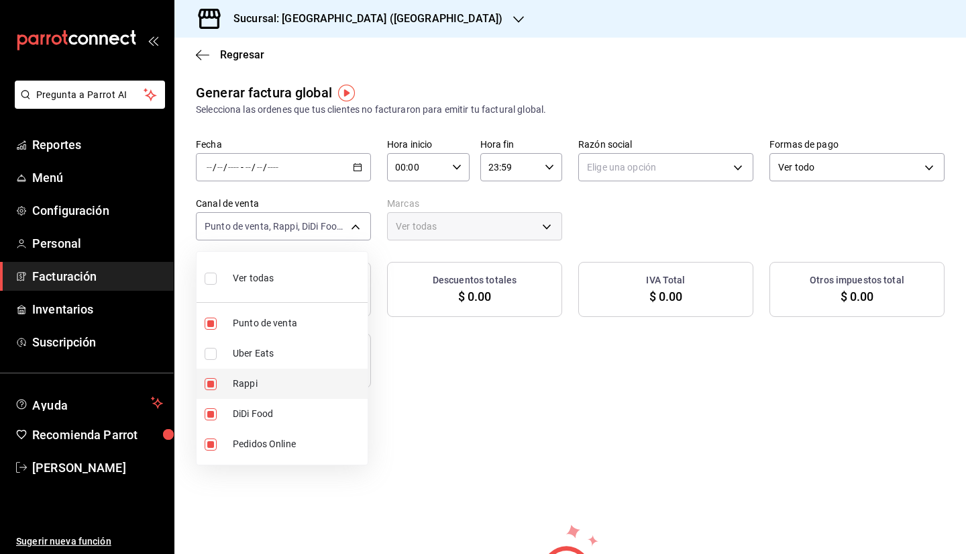
click at [209, 378] on input "checkbox" at bounding box center [211, 384] width 12 height 12
checkbox input "false"
type input "PARROT,DIDI_FOOD,ONLINE"
click at [218, 417] on label at bounding box center [213, 414] width 17 height 12
click at [217, 417] on input "checkbox" at bounding box center [211, 414] width 12 height 12
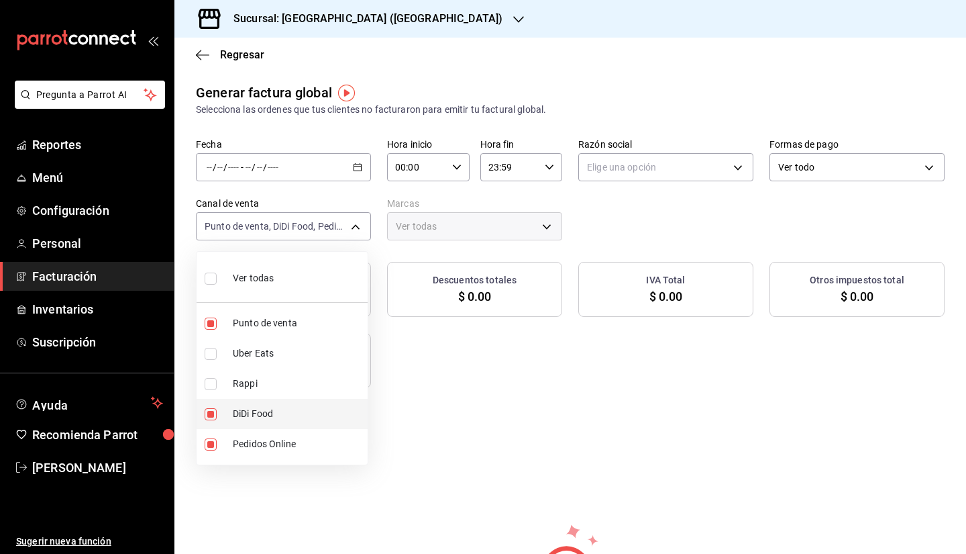
checkbox input "true"
type input "PARROT,ONLINE,DIDI_FOOD"
click at [206, 409] on input "checkbox" at bounding box center [211, 414] width 12 height 12
checkbox input "false"
type input "PARROT,ONLINE"
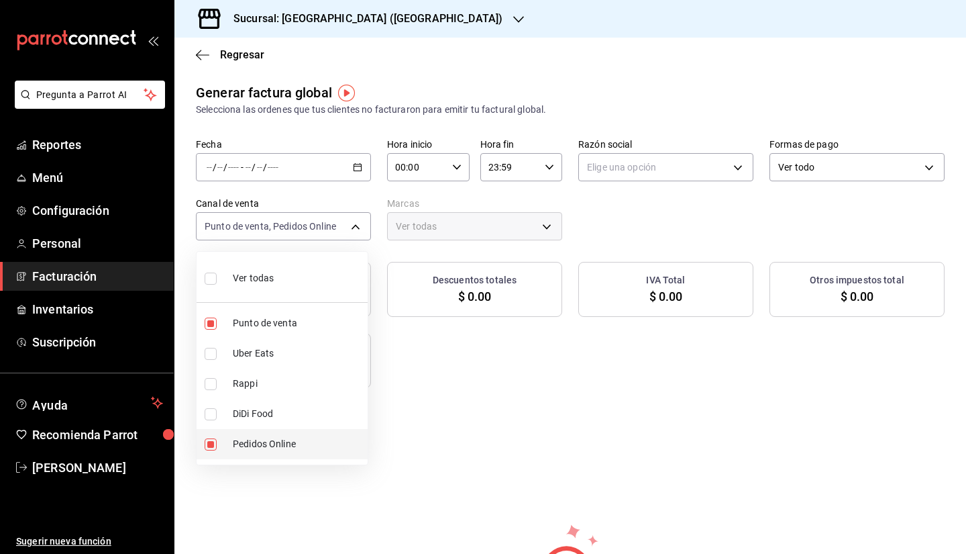
click at [210, 444] on input "checkbox" at bounding box center [211, 444] width 12 height 12
checkbox input "false"
type input "PARROT"
click at [210, 444] on input "checkbox" at bounding box center [211, 444] width 12 height 12
checkbox input "true"
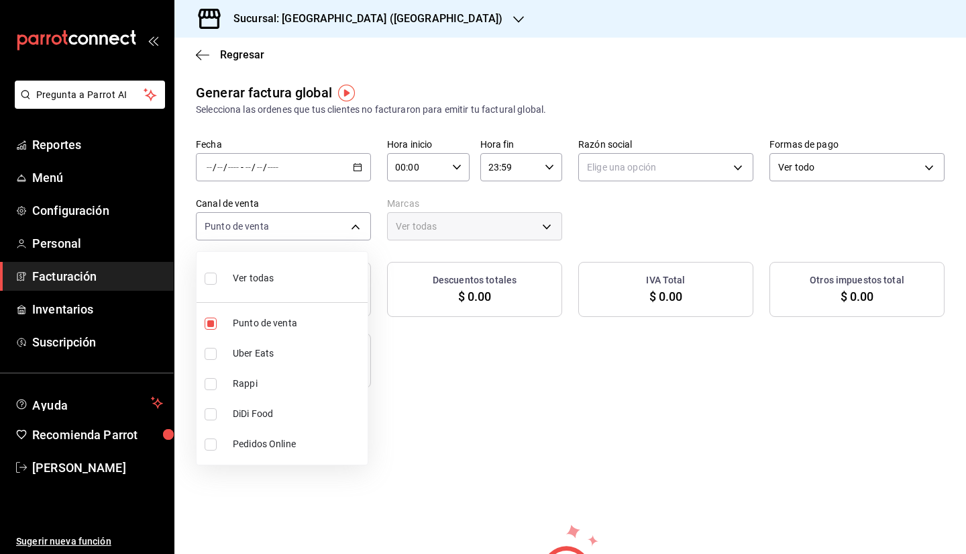
type input "PARROT,ONLINE"
click at [533, 452] on div at bounding box center [483, 277] width 966 height 554
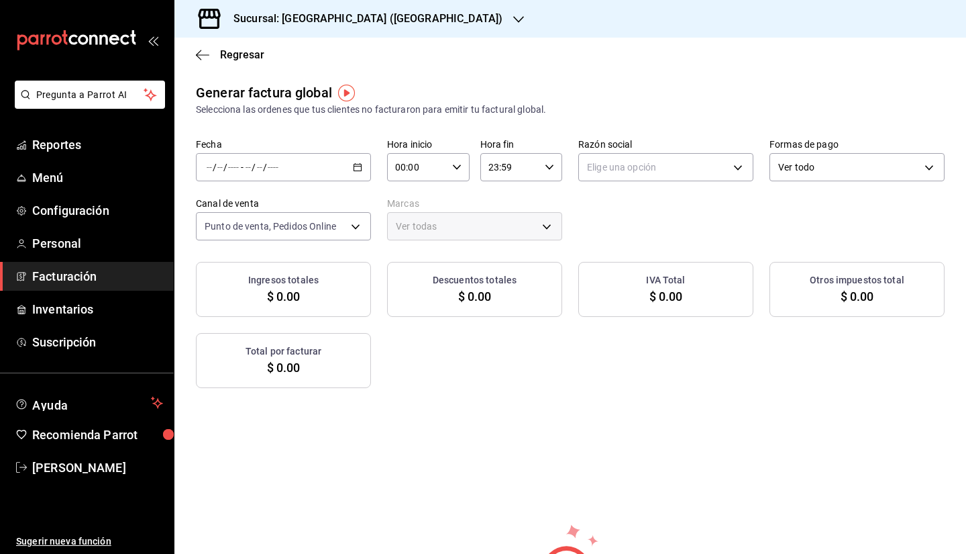
click at [466, 225] on div "Ver todas" at bounding box center [474, 226] width 175 height 28
click at [299, 167] on div "/ / - / /" at bounding box center [283, 167] width 175 height 28
click at [250, 200] on li "Rango de fechas" at bounding box center [260, 208] width 126 height 30
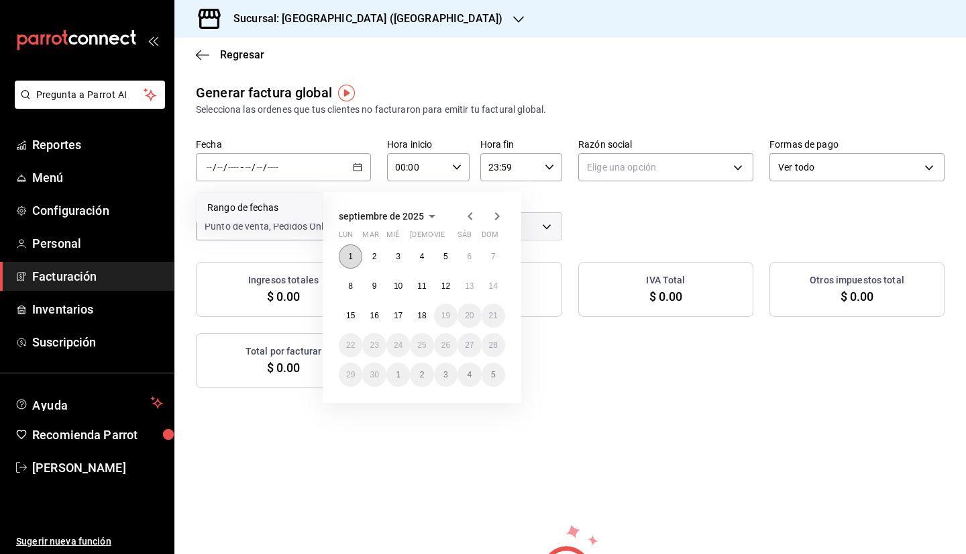
click at [346, 252] on button "1" at bounding box center [350, 256] width 23 height 24
click at [425, 317] on abbr "18" at bounding box center [421, 315] width 9 height 9
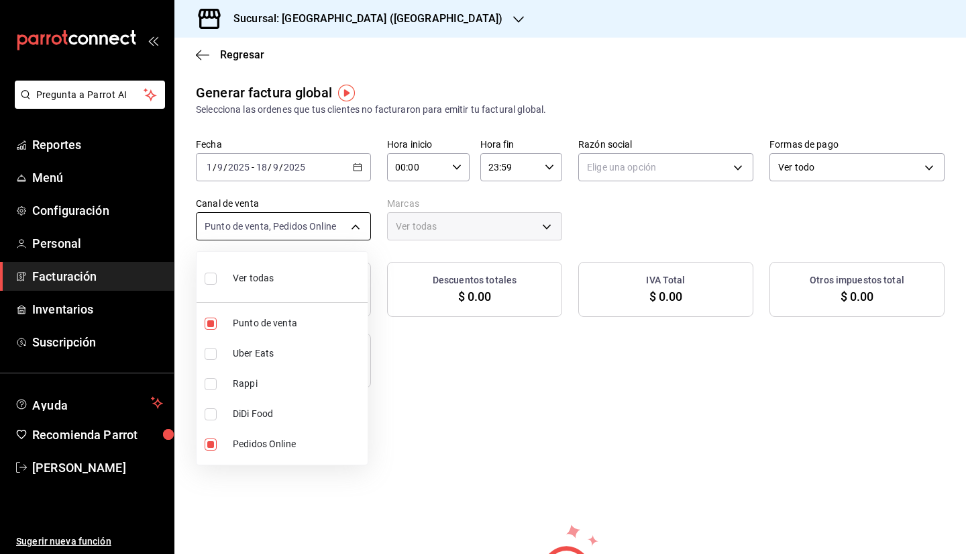
click at [344, 228] on body "Pregunta a Parrot AI Reportes Menú Configuración Personal Facturación Inventari…" at bounding box center [483, 277] width 966 height 554
click at [299, 170] on div at bounding box center [483, 277] width 966 height 554
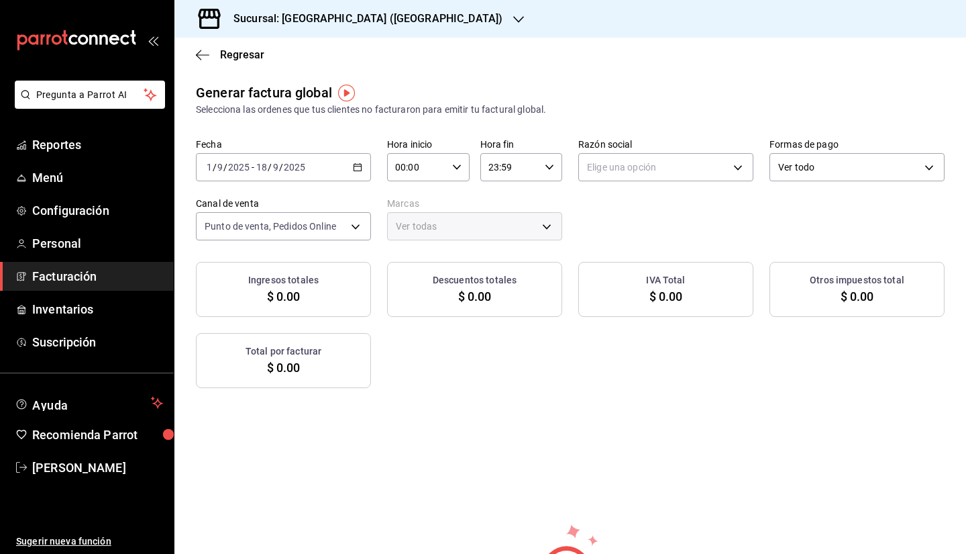
click at [442, 162] on input "00:00" at bounding box center [417, 167] width 60 height 27
click at [401, 203] on span "00" at bounding box center [404, 201] width 19 height 11
click at [711, 186] on div at bounding box center [483, 277] width 966 height 554
click at [724, 167] on body "Pregunta a Parrot AI Reportes Menú Configuración Personal Facturación Inventari…" at bounding box center [483, 277] width 966 height 554
click at [732, 170] on div at bounding box center [483, 277] width 966 height 554
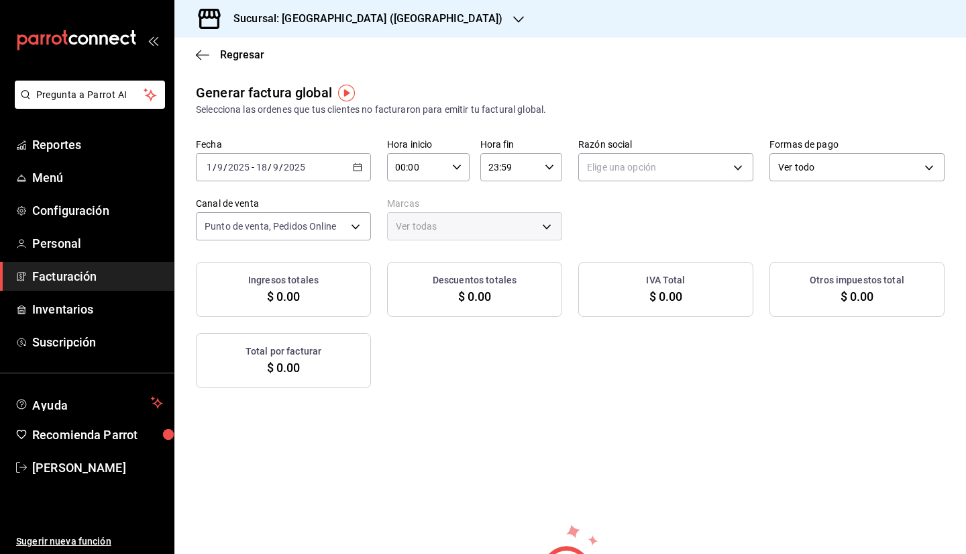
click at [308, 172] on div "[DATE] [DATE] - [DATE] [DATE]" at bounding box center [283, 167] width 175 height 28
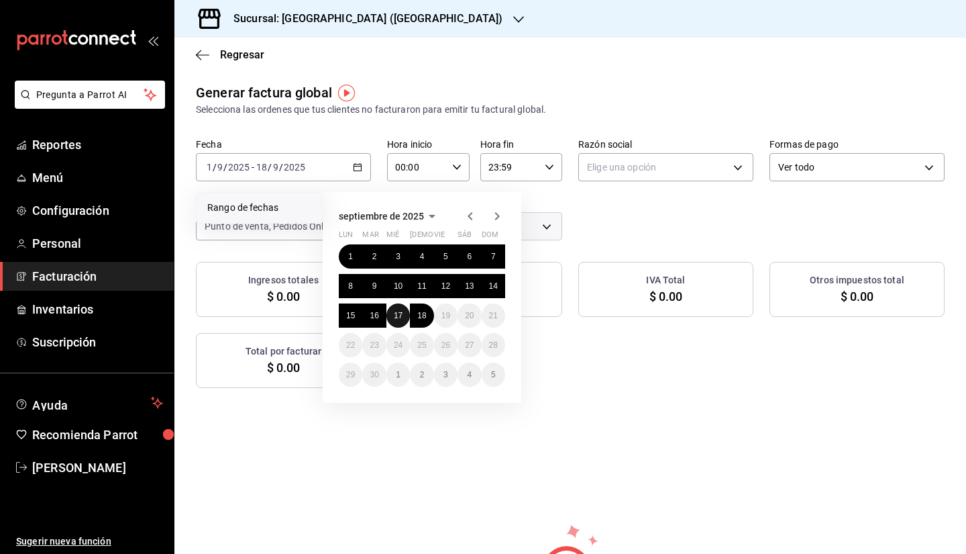
click at [397, 309] on button "17" at bounding box center [398, 315] width 23 height 24
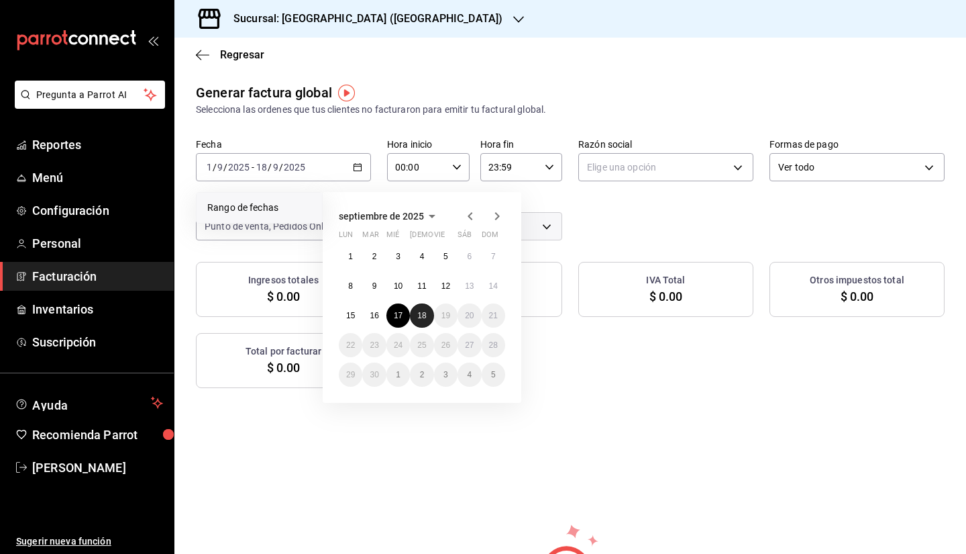
click at [430, 317] on button "18" at bounding box center [421, 315] width 23 height 24
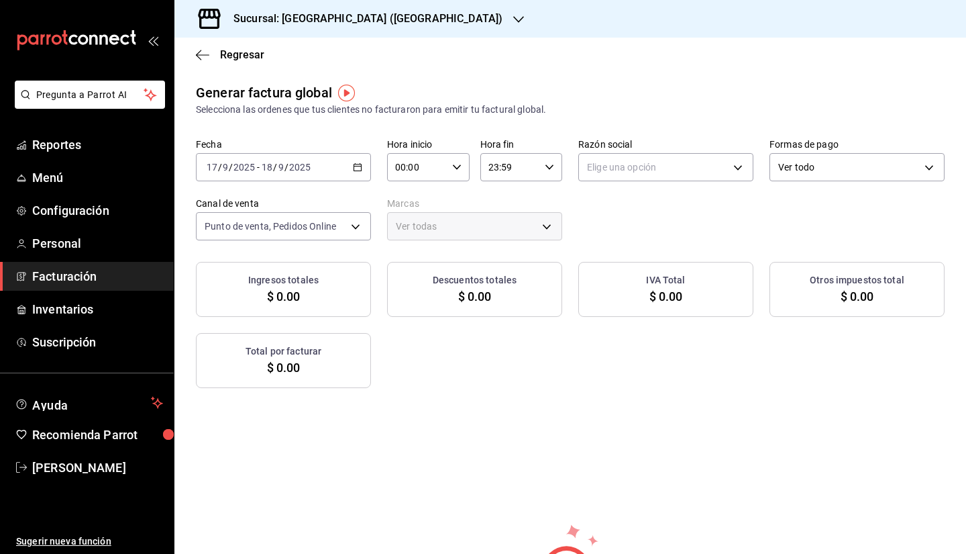
click at [317, 277] on div "Ingresos totales" at bounding box center [283, 280] width 163 height 14
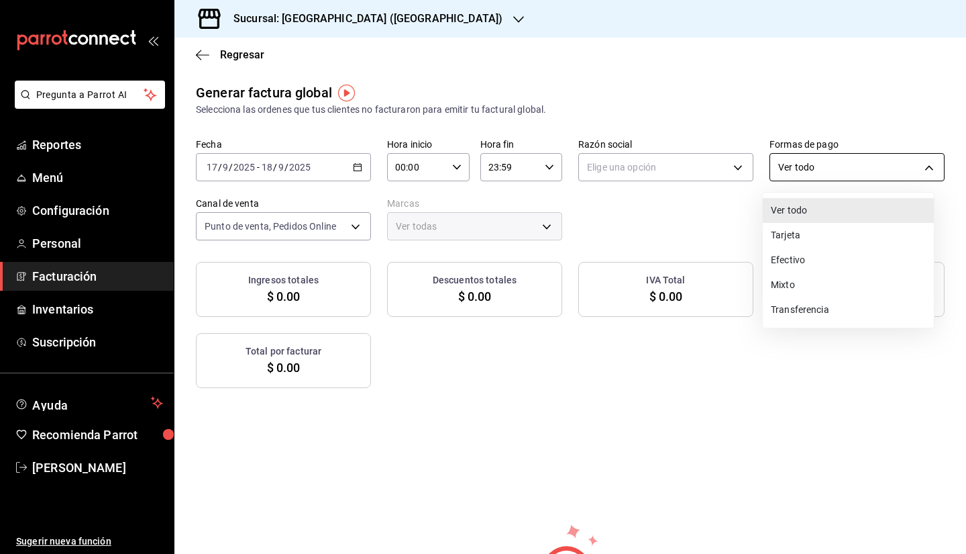
click at [907, 171] on body "Pregunta a Parrot AI Reportes Menú Configuración Personal Facturación Inventari…" at bounding box center [483, 277] width 966 height 554
click at [791, 238] on li "Tarjeta" at bounding box center [848, 235] width 171 height 25
type input "CARD"
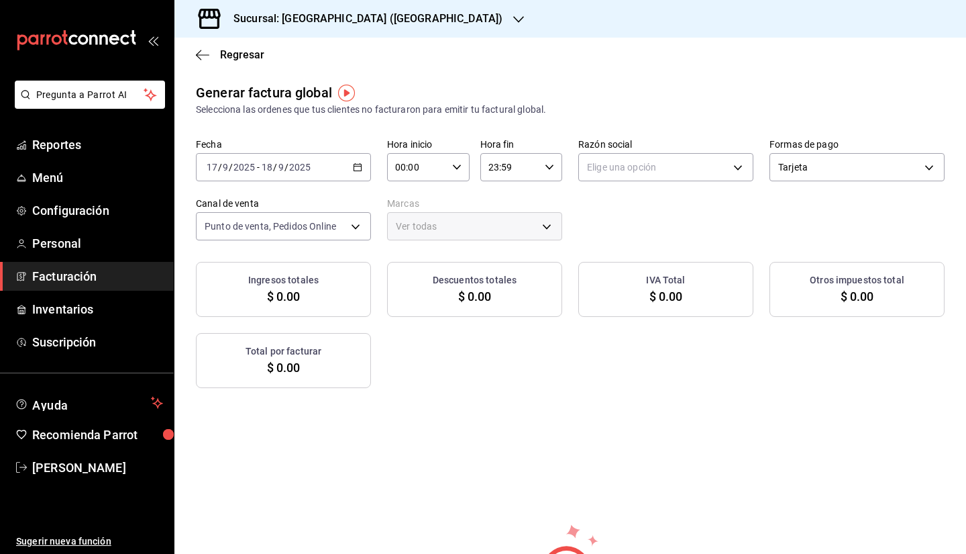
click at [301, 291] on div "Ingresos totales $ 0.00" at bounding box center [283, 289] width 175 height 55
click at [437, 166] on input "00:00" at bounding box center [417, 167] width 60 height 27
click at [213, 42] on div at bounding box center [483, 277] width 966 height 554
click at [206, 48] on div "Regresar" at bounding box center [571, 55] width 792 height 34
click at [198, 54] on icon "button" at bounding box center [202, 54] width 13 height 1
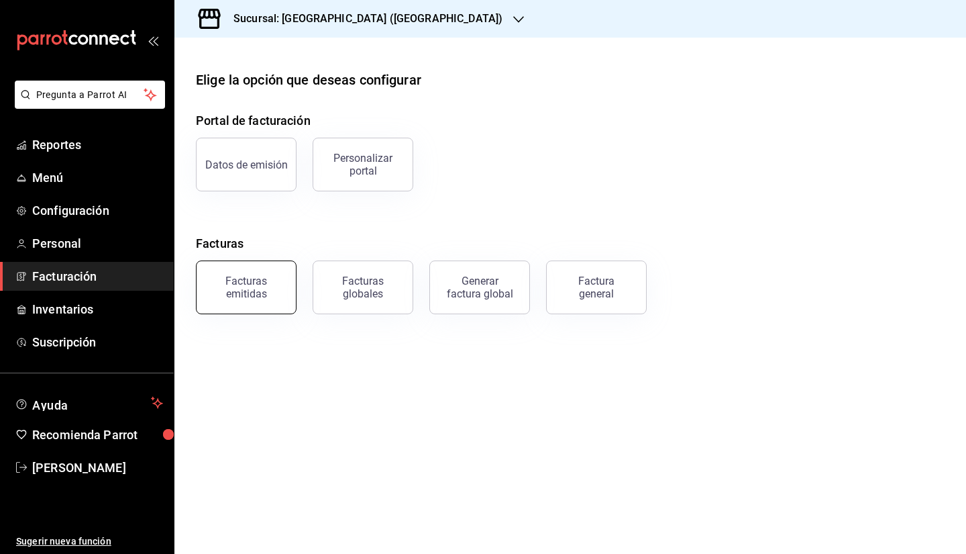
click at [245, 277] on div "Facturas emitidas" at bounding box center [246, 288] width 83 height 26
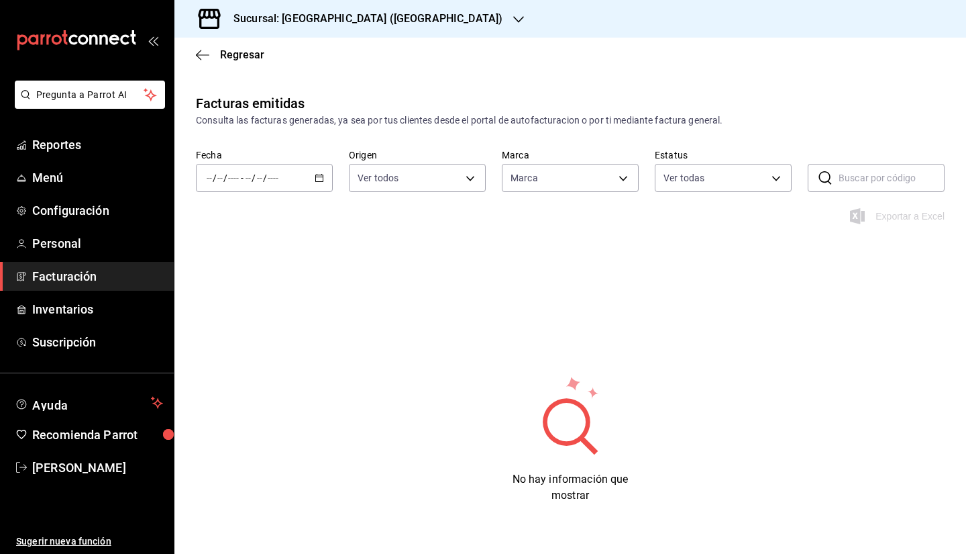
type input "660dbeb0-1bc1-4f46-bee3-4dab5e0aac25"
click at [206, 55] on icon "button" at bounding box center [202, 55] width 13 height 12
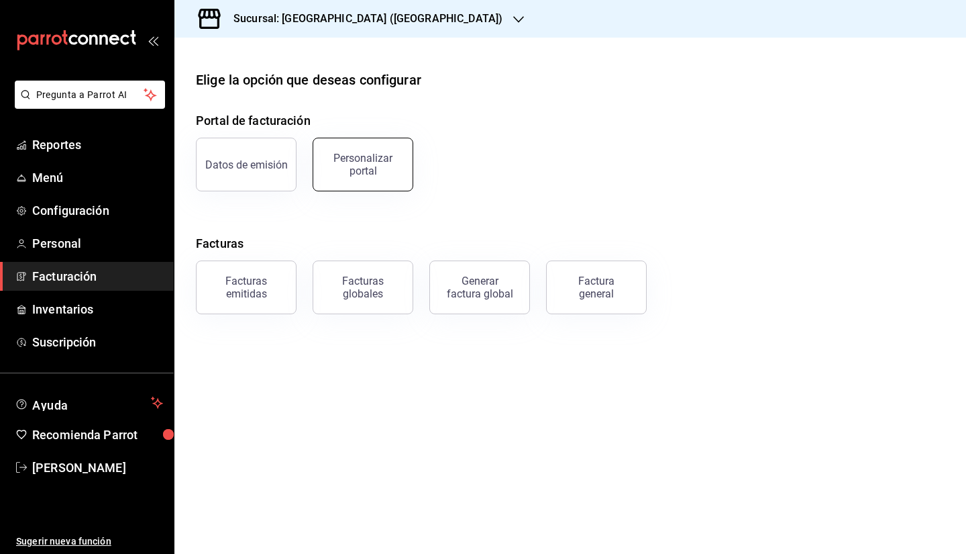
click at [335, 160] on div "Personalizar portal" at bounding box center [362, 165] width 83 height 26
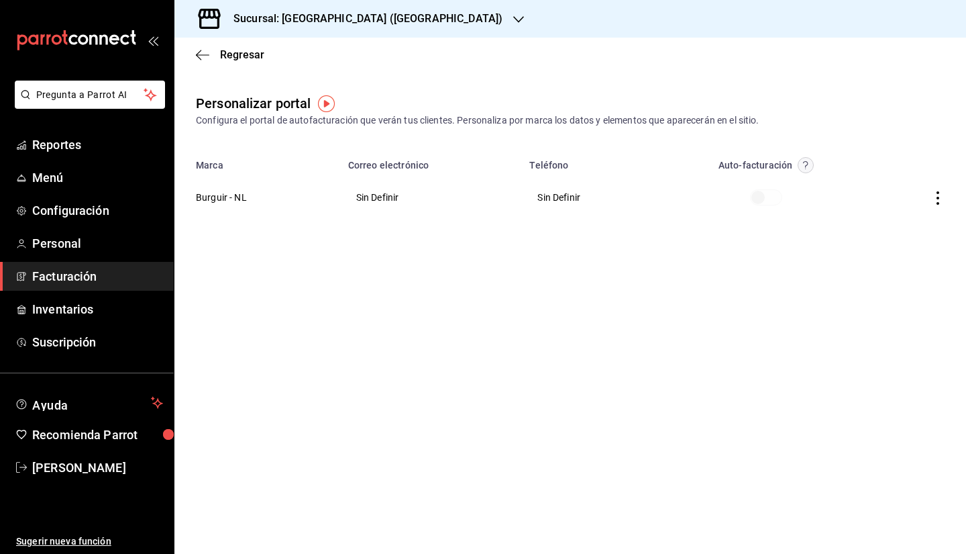
click at [392, 199] on th "Sin Definir" at bounding box center [431, 197] width 182 height 48
click at [937, 202] on icon "button" at bounding box center [938, 197] width 13 height 13
click at [844, 175] on span "Editar" at bounding box center [850, 181] width 46 height 13
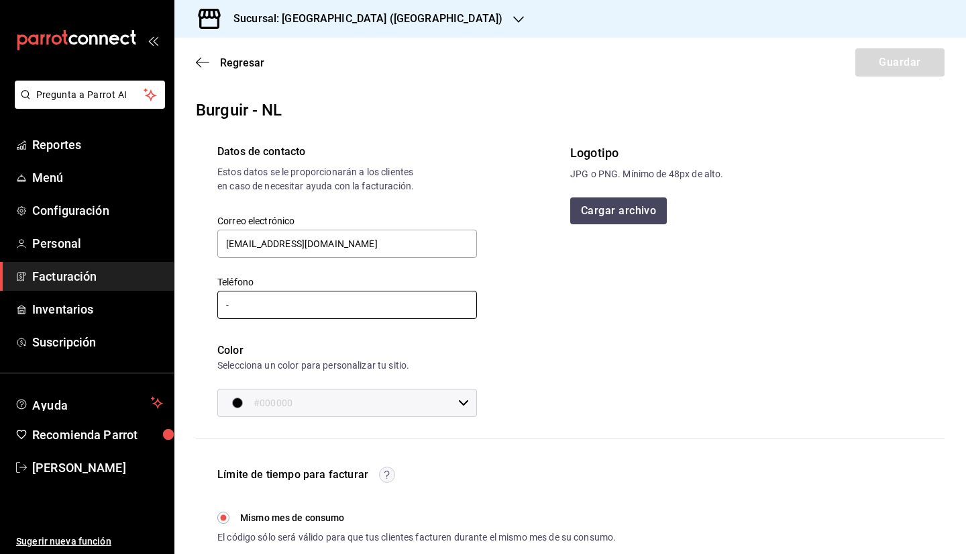
type input "[EMAIL_ADDRESS][DOMAIN_NAME]"
click at [320, 319] on input "-" at bounding box center [347, 305] width 260 height 28
click at [340, 319] on input "-" at bounding box center [347, 305] width 260 height 28
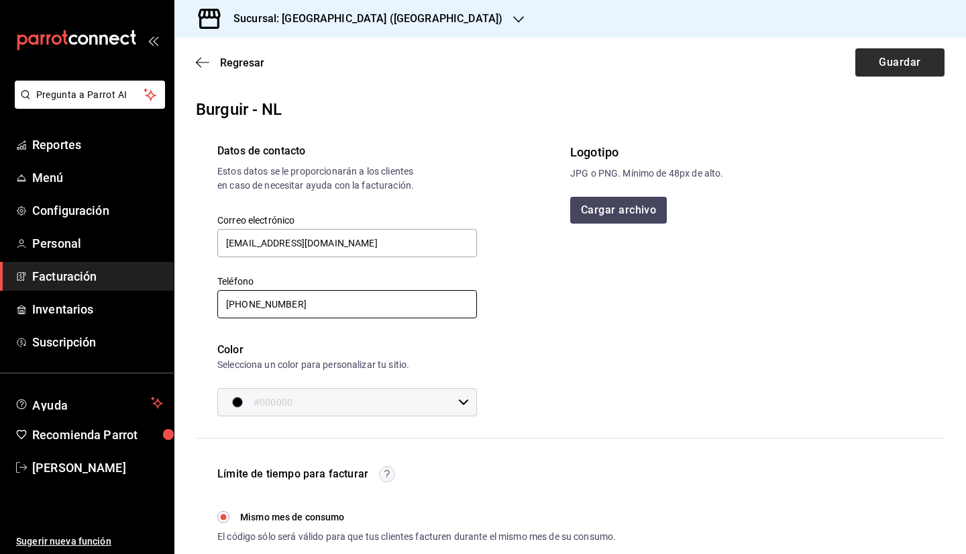
type input "[PHONE_NUMBER]"
click at [885, 65] on button "Guardar" at bounding box center [900, 62] width 89 height 28
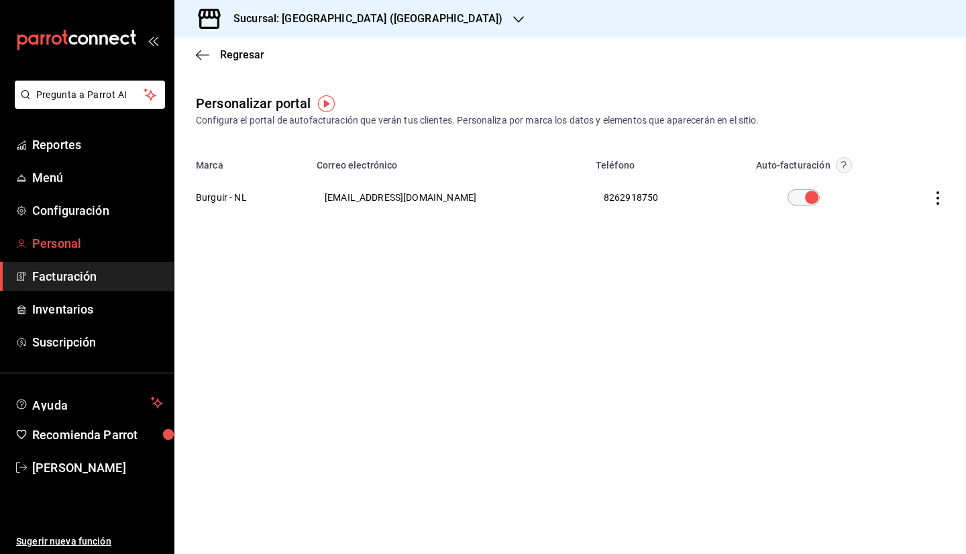
click at [60, 245] on span "Personal" at bounding box center [97, 243] width 131 height 18
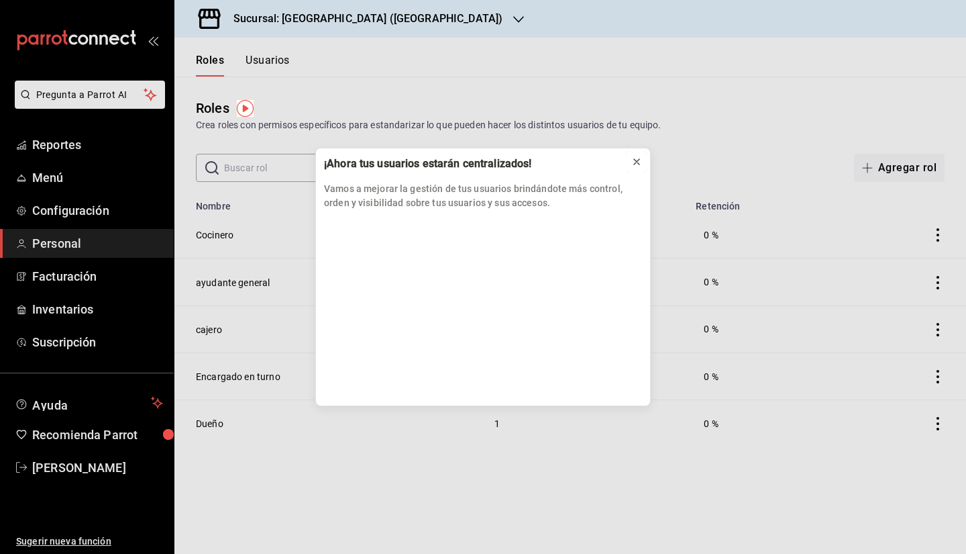
click at [636, 162] on icon at bounding box center [636, 161] width 5 height 5
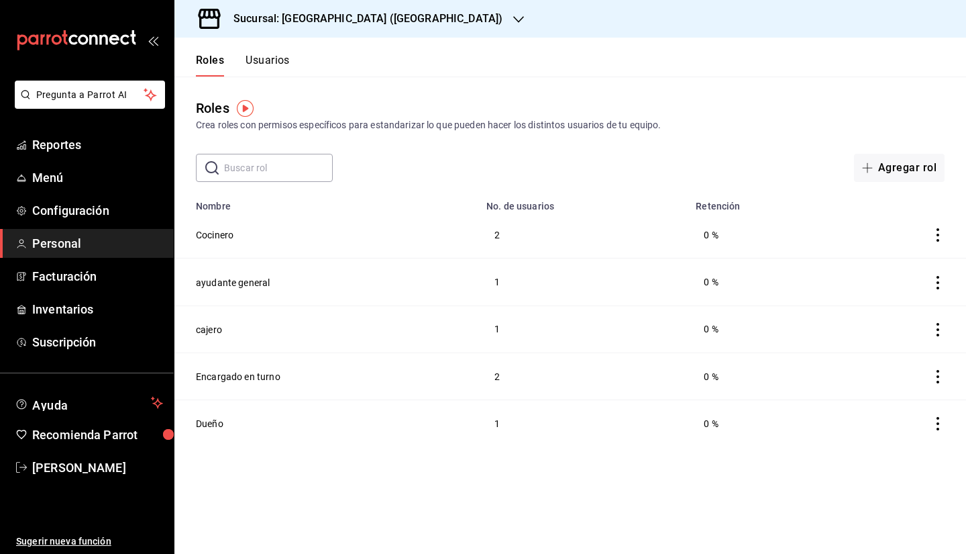
click at [513, 21] on icon "button" at bounding box center [518, 19] width 11 height 11
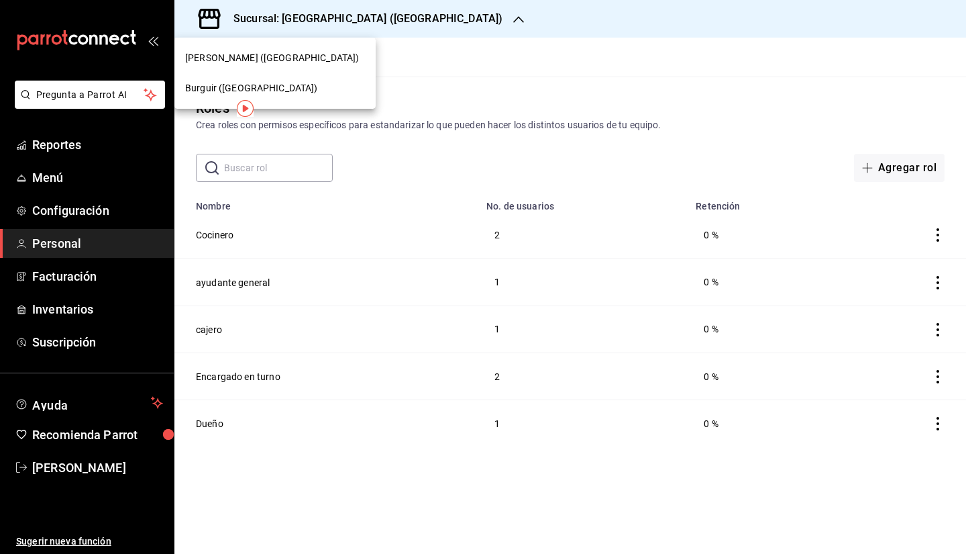
click at [248, 63] on div "[PERSON_NAME] ([GEOGRAPHIC_DATA])" at bounding box center [275, 58] width 180 height 14
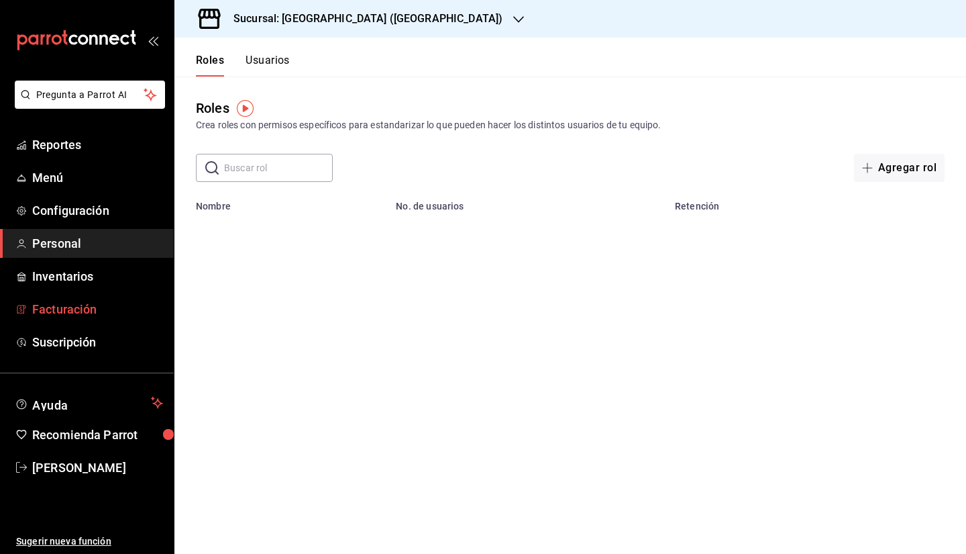
click at [87, 311] on span "Facturación" at bounding box center [97, 309] width 131 height 18
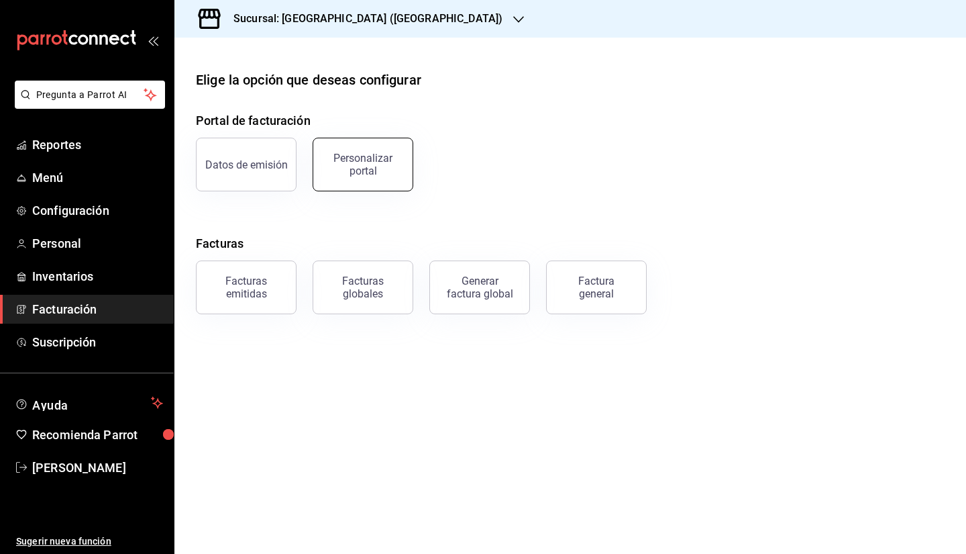
click at [360, 142] on button "Personalizar portal" at bounding box center [363, 165] width 101 height 54
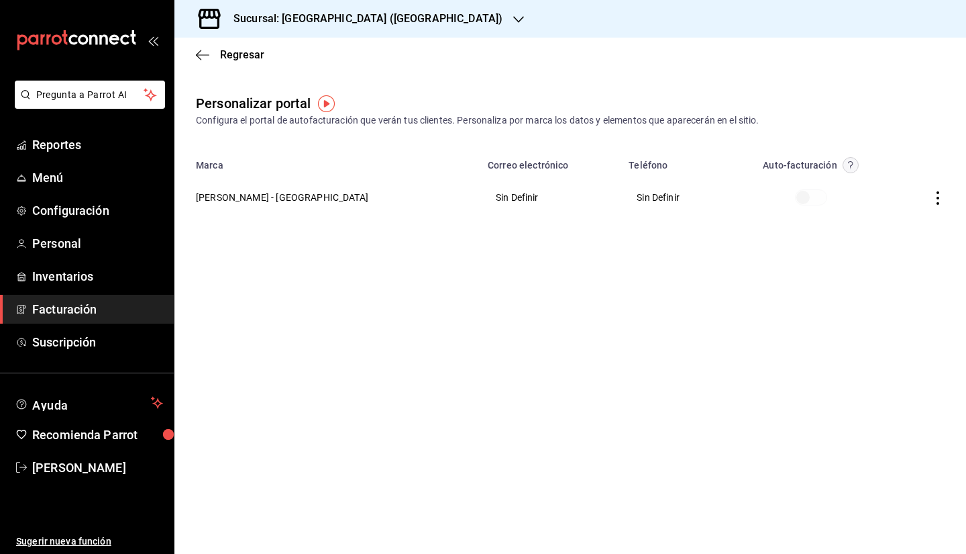
click at [938, 203] on icon "button" at bounding box center [938, 197] width 3 height 13
click at [878, 181] on li "Editar" at bounding box center [878, 181] width 134 height 34
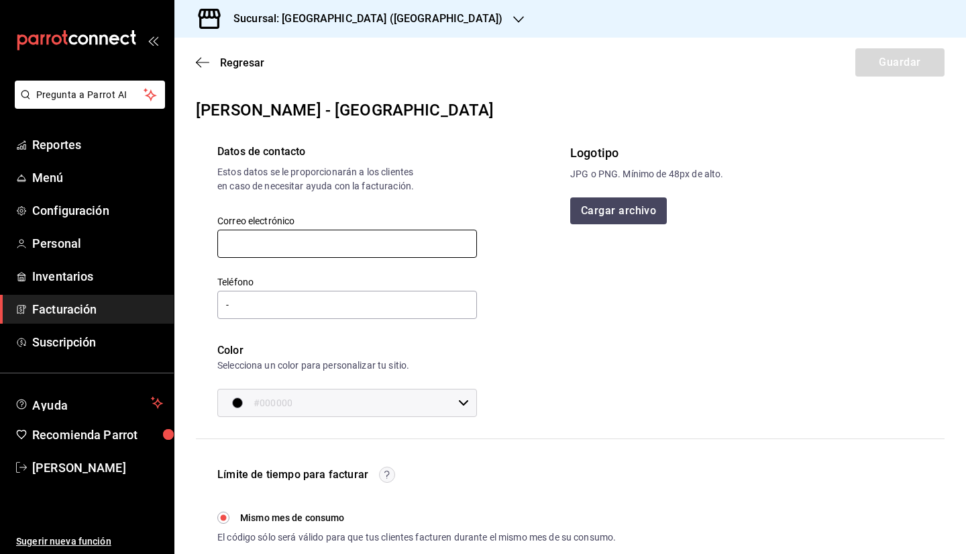
click at [386, 258] on input "text" at bounding box center [347, 244] width 260 height 28
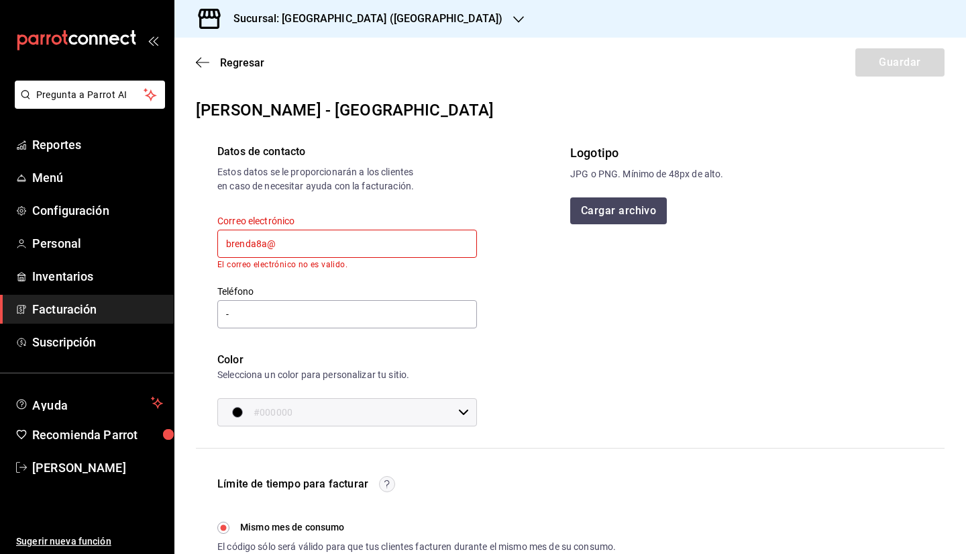
type input "[EMAIL_ADDRESS][DOMAIN_NAME]"
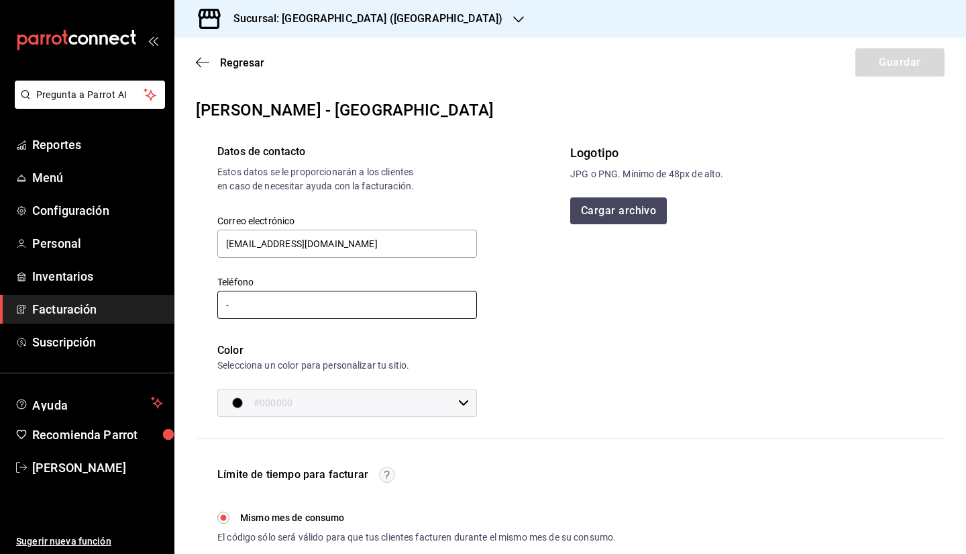
click at [312, 319] on input "-" at bounding box center [347, 305] width 260 height 28
click at [267, 319] on input "-" at bounding box center [347, 305] width 260 height 28
type input "[PHONE_NUMBER]"
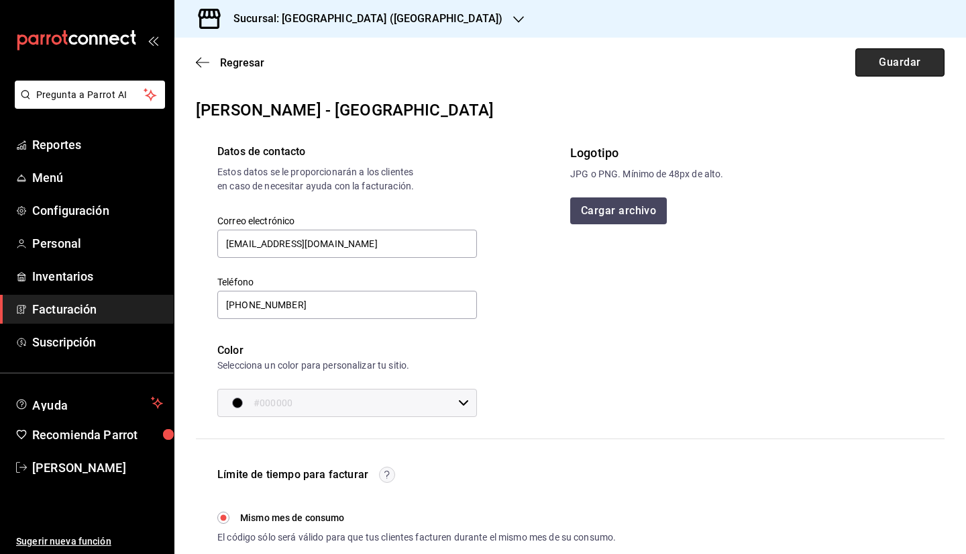
click at [866, 60] on button "Guardar" at bounding box center [900, 62] width 89 height 28
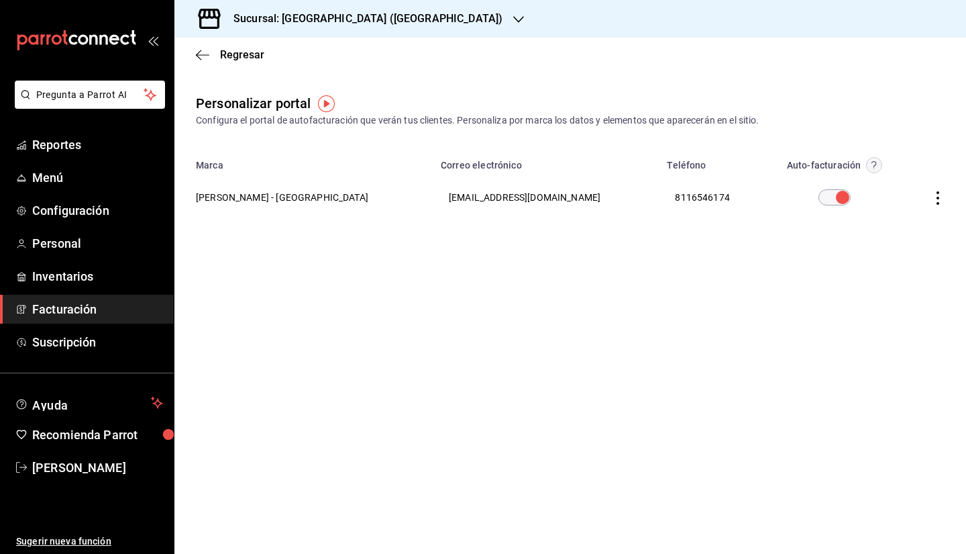
click at [66, 308] on span "Facturación" at bounding box center [97, 309] width 131 height 18
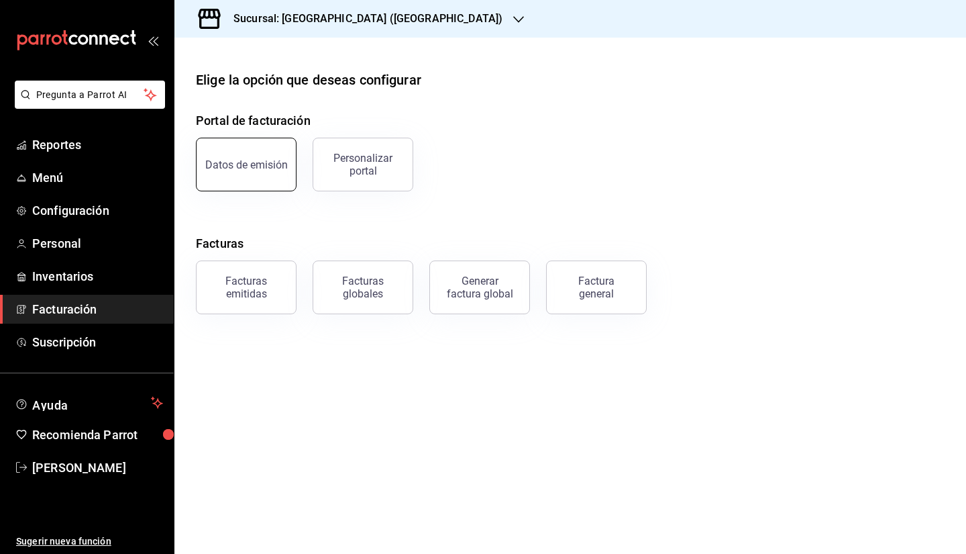
click at [252, 170] on div "Datos de emisión" at bounding box center [246, 164] width 83 height 13
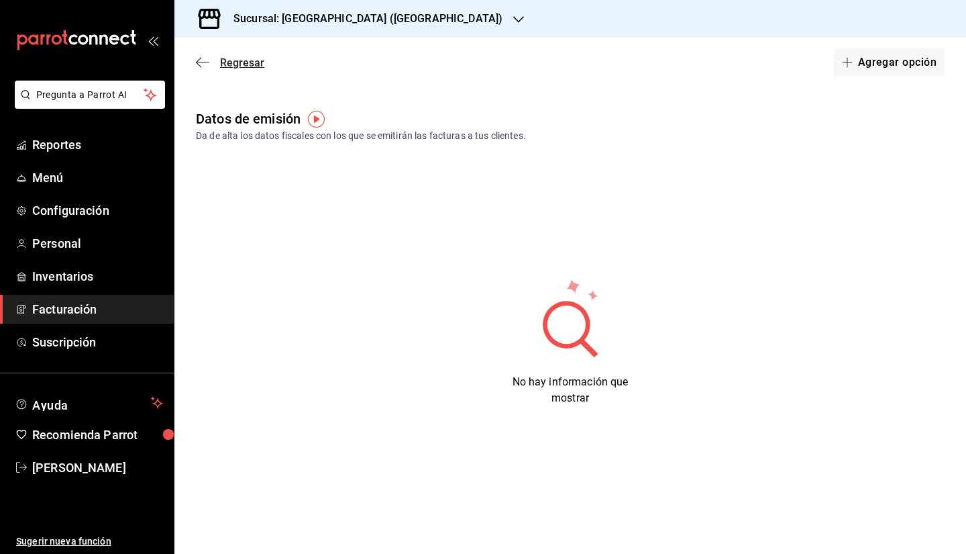
click at [203, 64] on icon "button" at bounding box center [202, 62] width 13 height 12
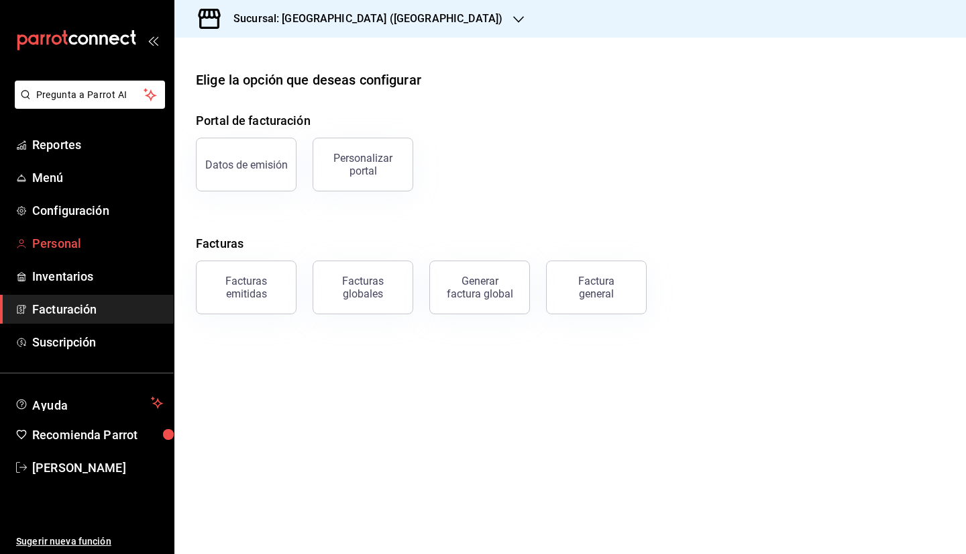
click at [42, 242] on span "Personal" at bounding box center [97, 243] width 131 height 18
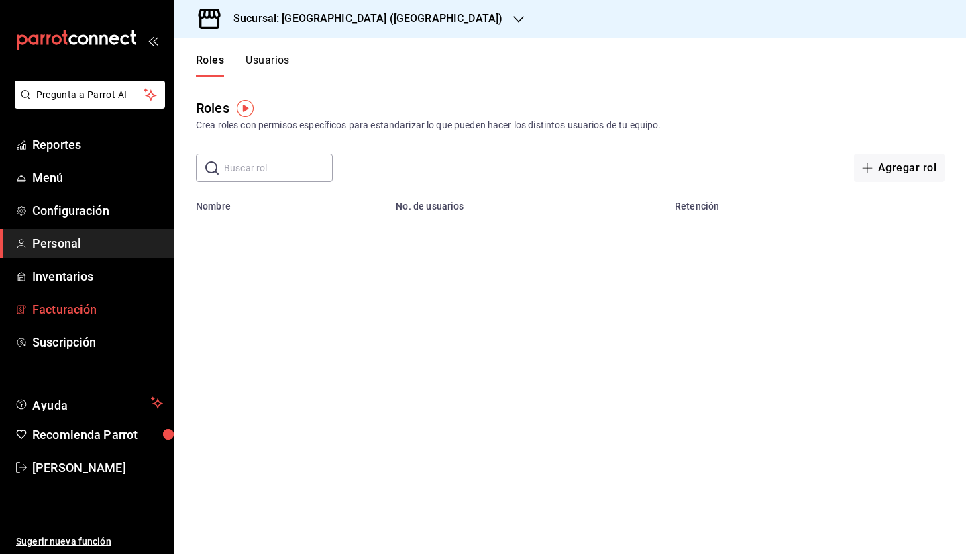
click at [55, 316] on span "Facturación" at bounding box center [97, 309] width 131 height 18
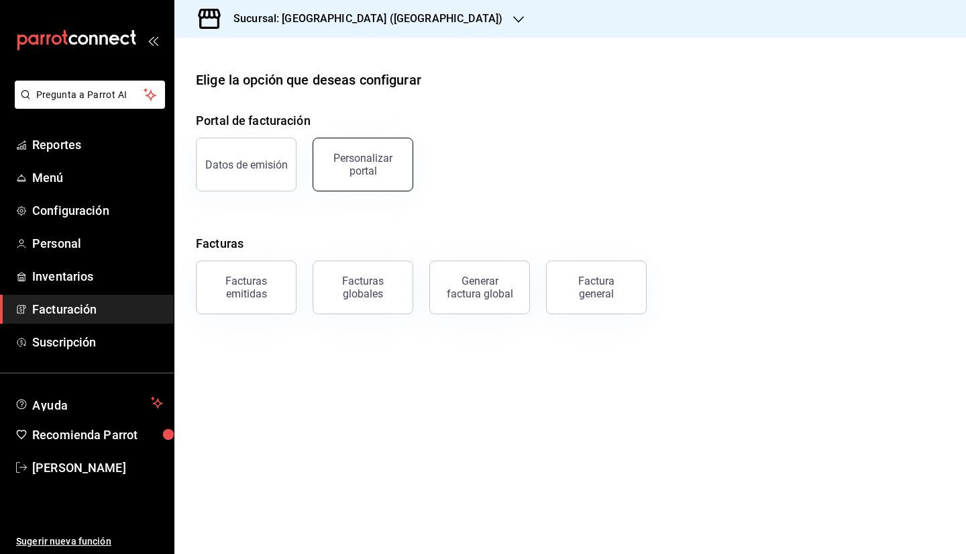
click at [393, 153] on div "Personalizar portal" at bounding box center [362, 165] width 83 height 26
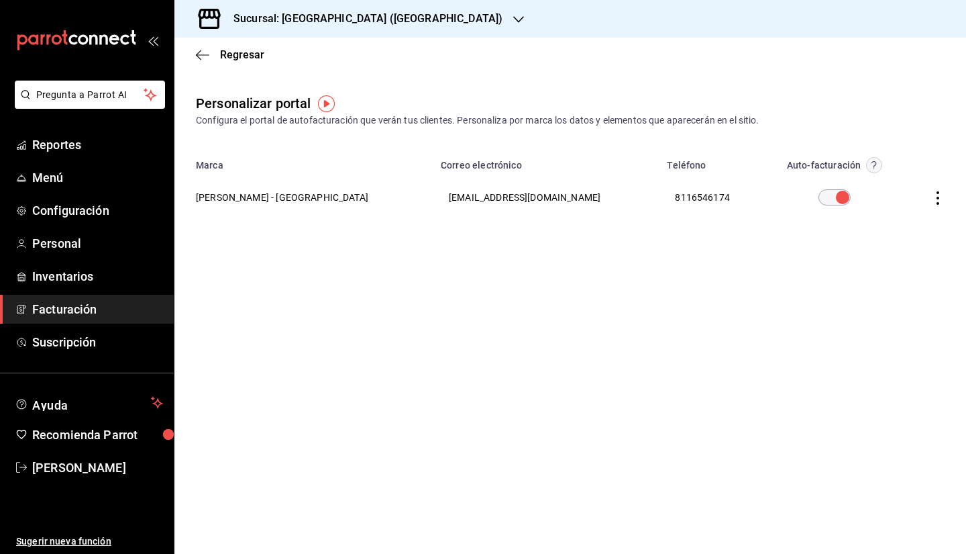
click at [936, 199] on icon "button" at bounding box center [938, 197] width 13 height 13
click at [893, 180] on li "Editar" at bounding box center [878, 181] width 134 height 34
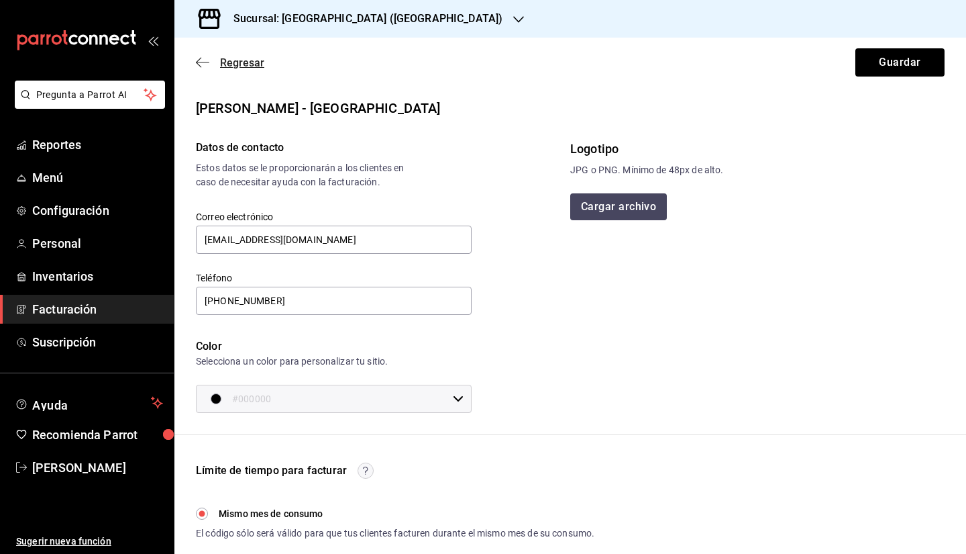
click at [199, 65] on icon "button" at bounding box center [198, 63] width 5 height 10
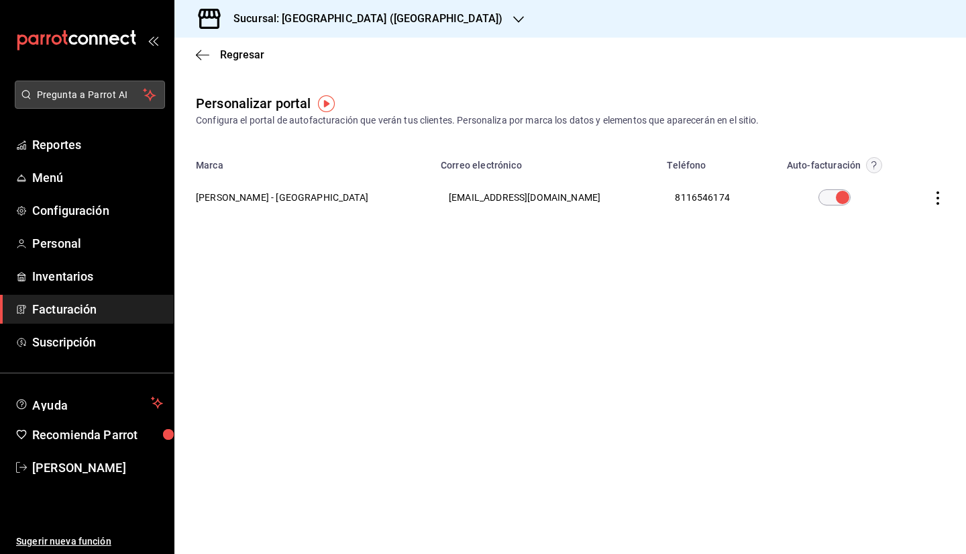
click at [59, 103] on button "Pregunta a Parrot AI" at bounding box center [90, 95] width 150 height 28
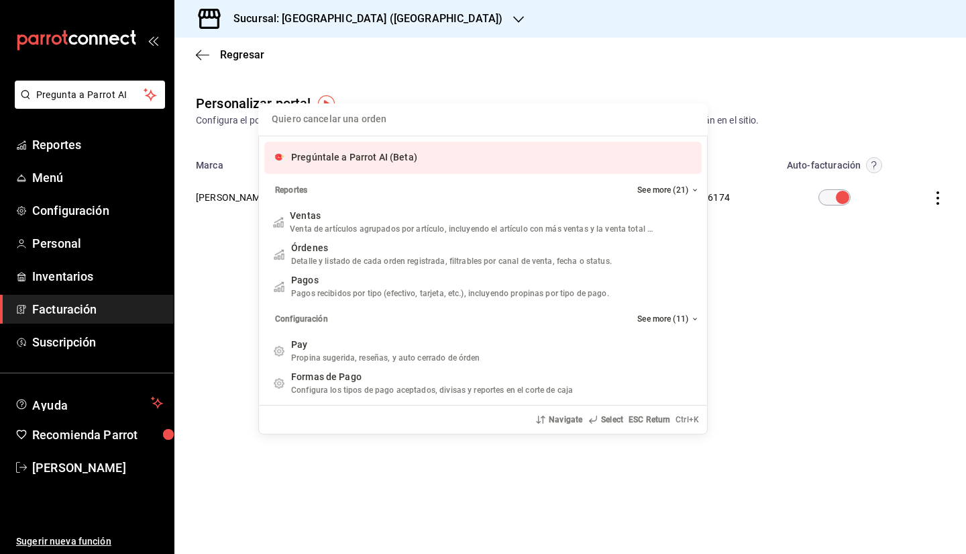
click at [393, 121] on input "Quiero cancelar una orden" at bounding box center [483, 119] width 434 height 32
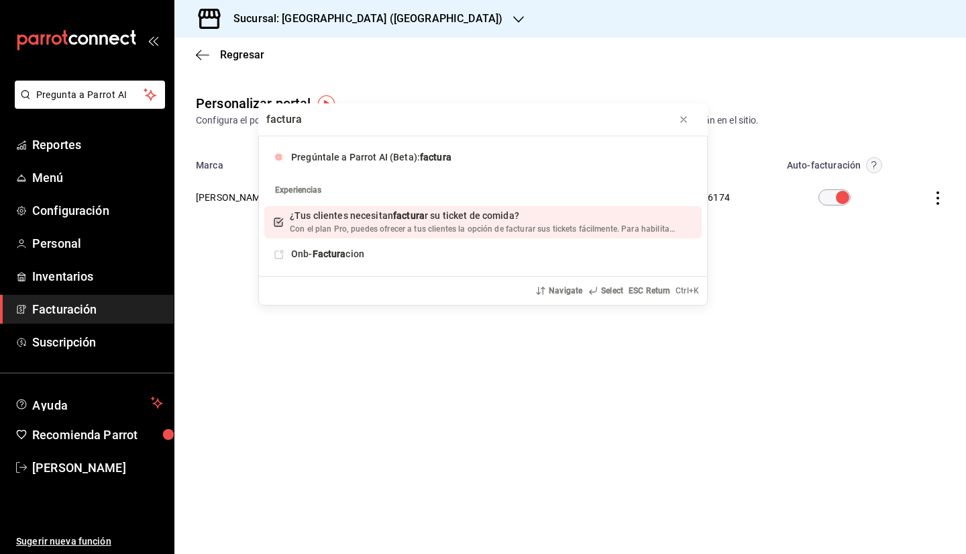
type input "factura"
click at [442, 220] on span "¿Tus clientes necesitan factura r su ticket de comida?" at bounding box center [405, 215] width 230 height 11
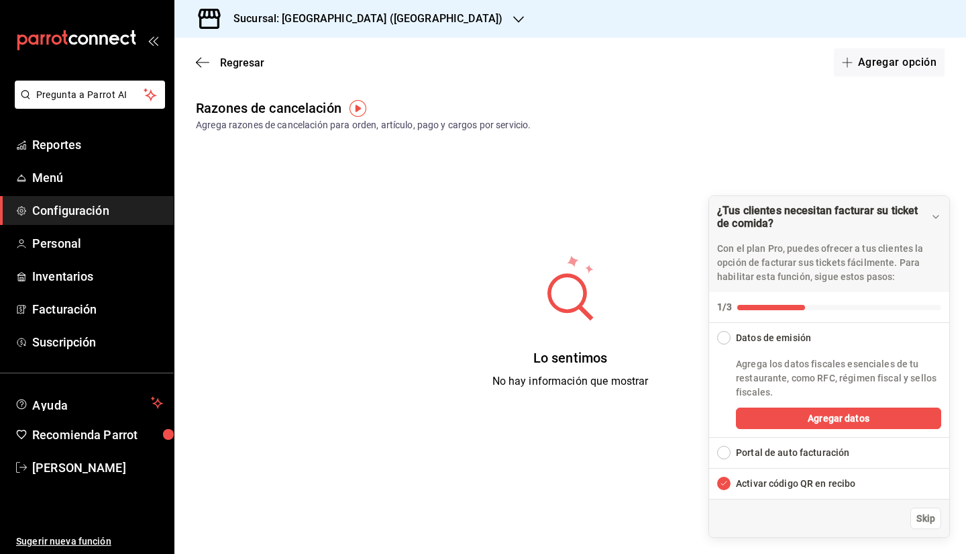
click at [809, 458] on div "Portal de auto facturación" at bounding box center [792, 453] width 113 height 14
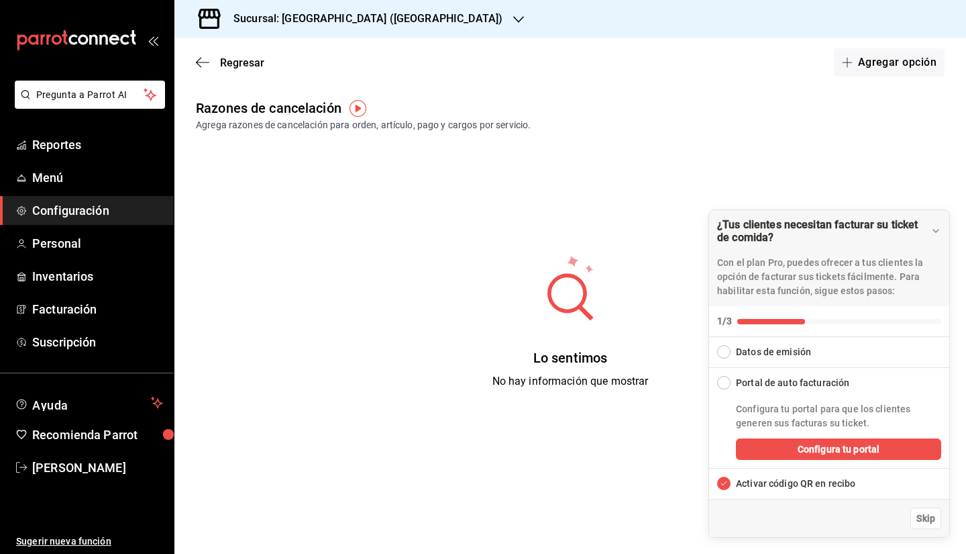
click at [755, 355] on div "Datos de emisión" at bounding box center [773, 352] width 75 height 14
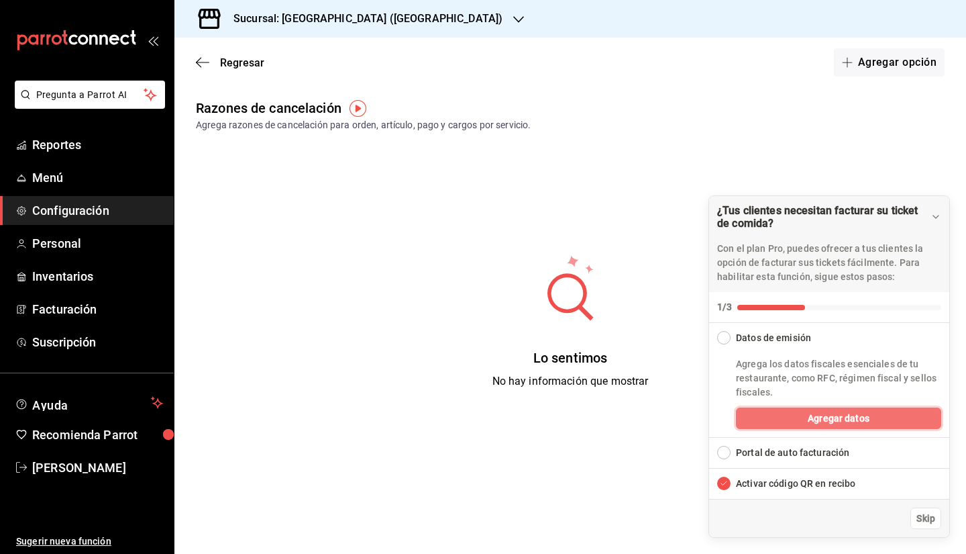
click at [816, 417] on span "Agregar datos" at bounding box center [839, 418] width 62 height 14
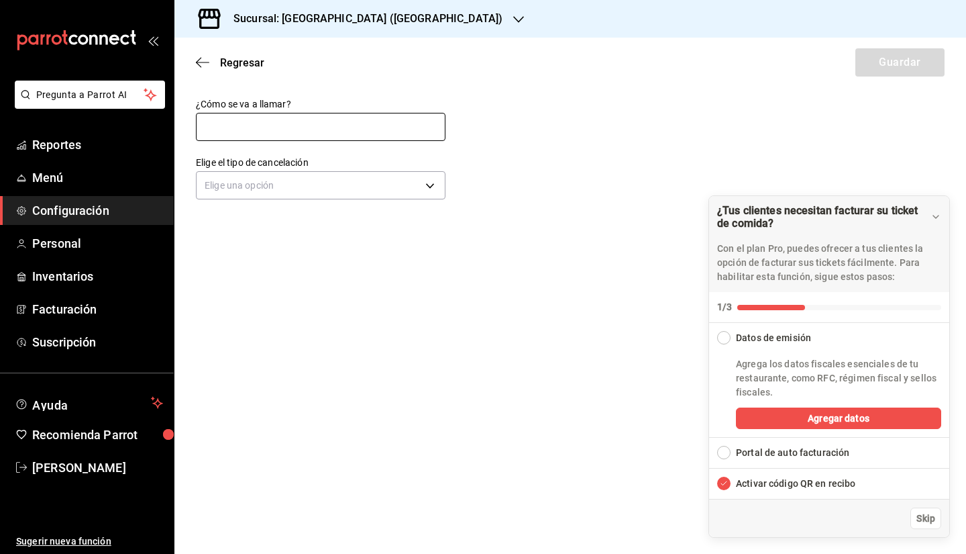
click at [301, 124] on input "text" at bounding box center [321, 127] width 250 height 28
type input "tortas [PERSON_NAME]"
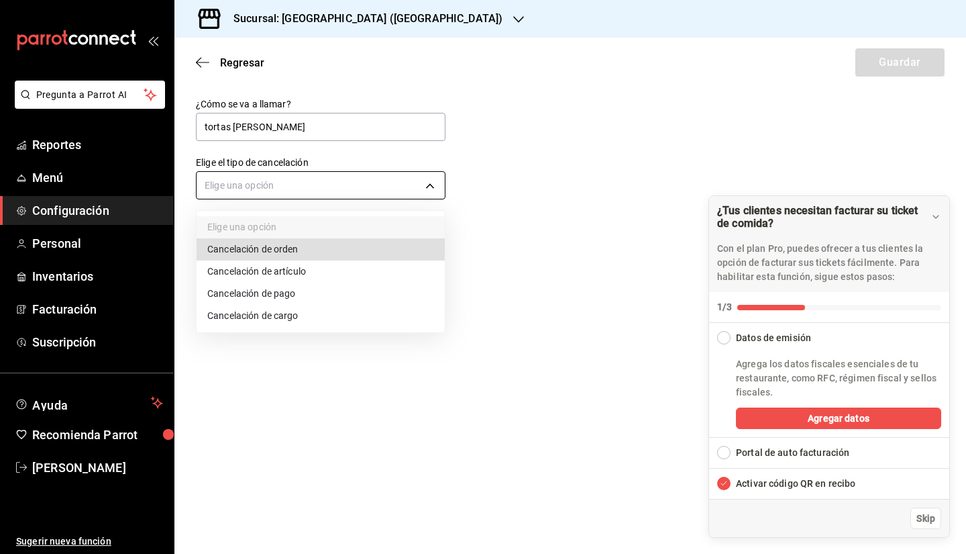
click at [273, 187] on body "Pregunta a Parrot AI Reportes Menú Configuración Personal Inventarios Facturaci…" at bounding box center [483, 277] width 966 height 554
click at [279, 248] on li "Cancelación de orden" at bounding box center [321, 249] width 248 height 22
type input "ORDER"
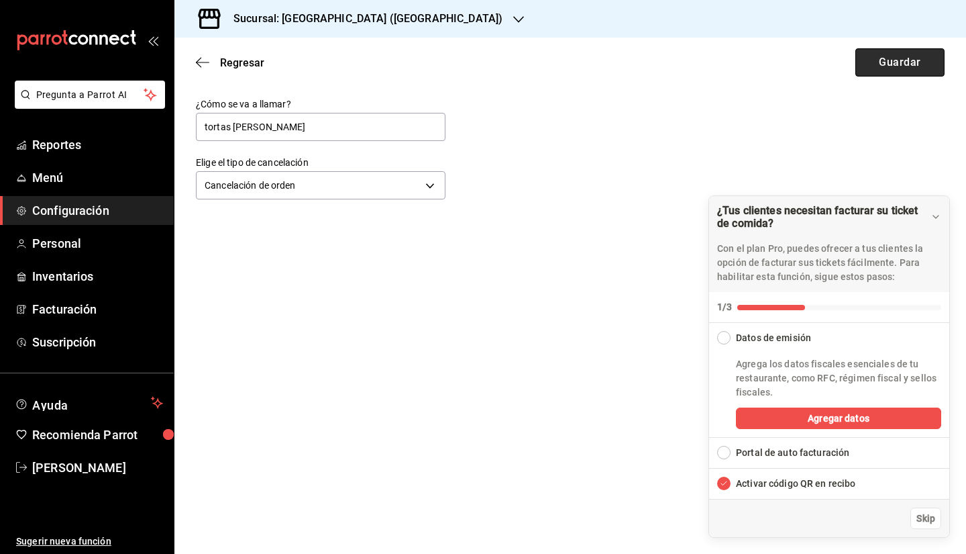
click at [885, 75] on button "Guardar" at bounding box center [900, 62] width 89 height 28
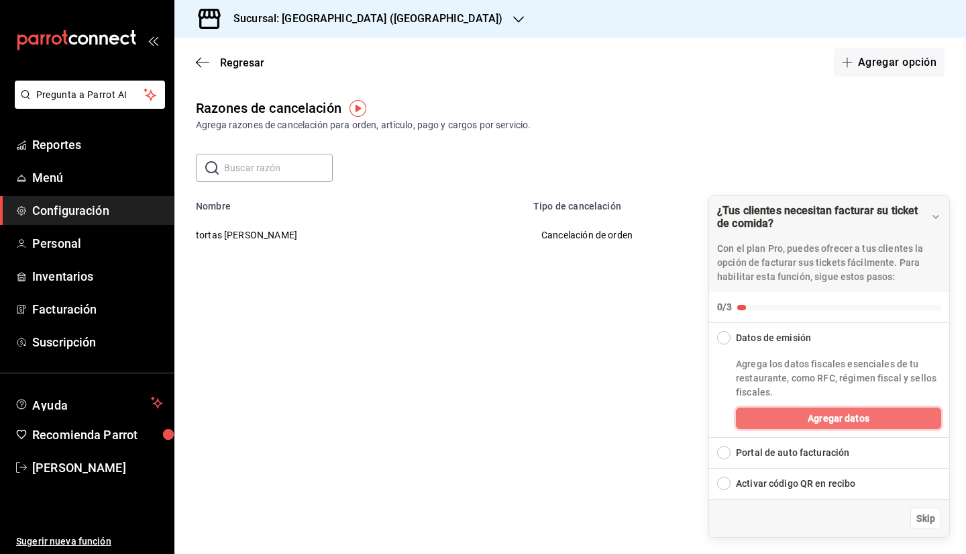
click at [762, 413] on button "Agregar datos" at bounding box center [838, 417] width 205 height 21
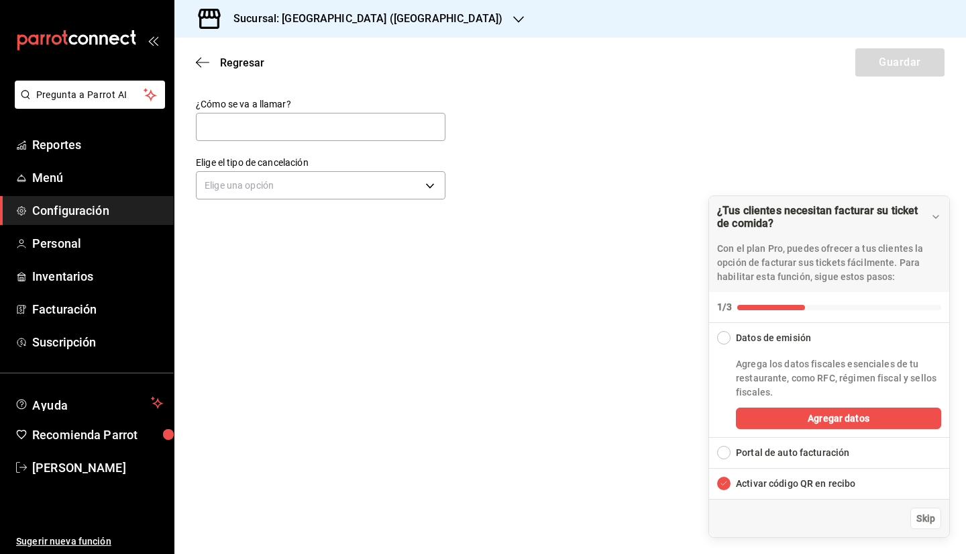
click at [772, 450] on div "Portal de auto facturación" at bounding box center [792, 453] width 113 height 14
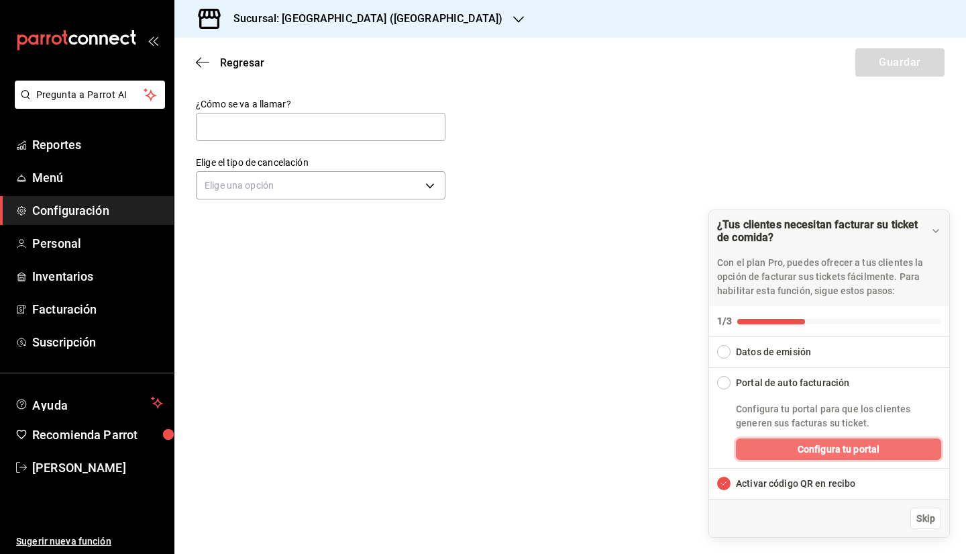
click at [766, 444] on button "Configura tu portal" at bounding box center [838, 448] width 205 height 21
